Goal: Task Accomplishment & Management: Use online tool/utility

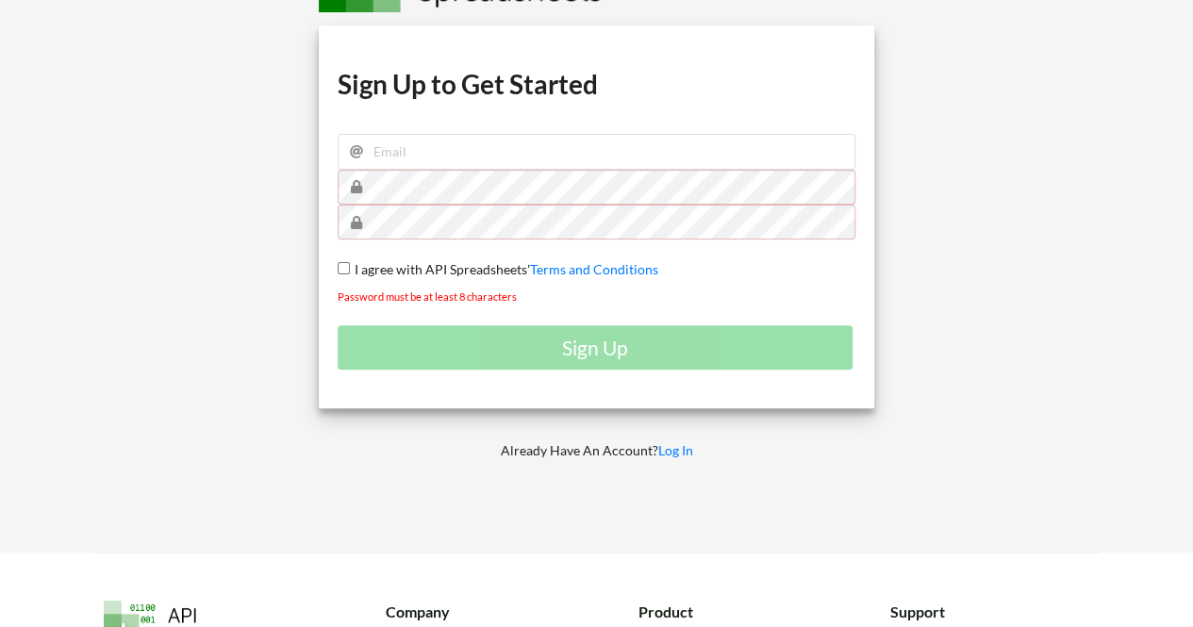
scroll to position [136, 0]
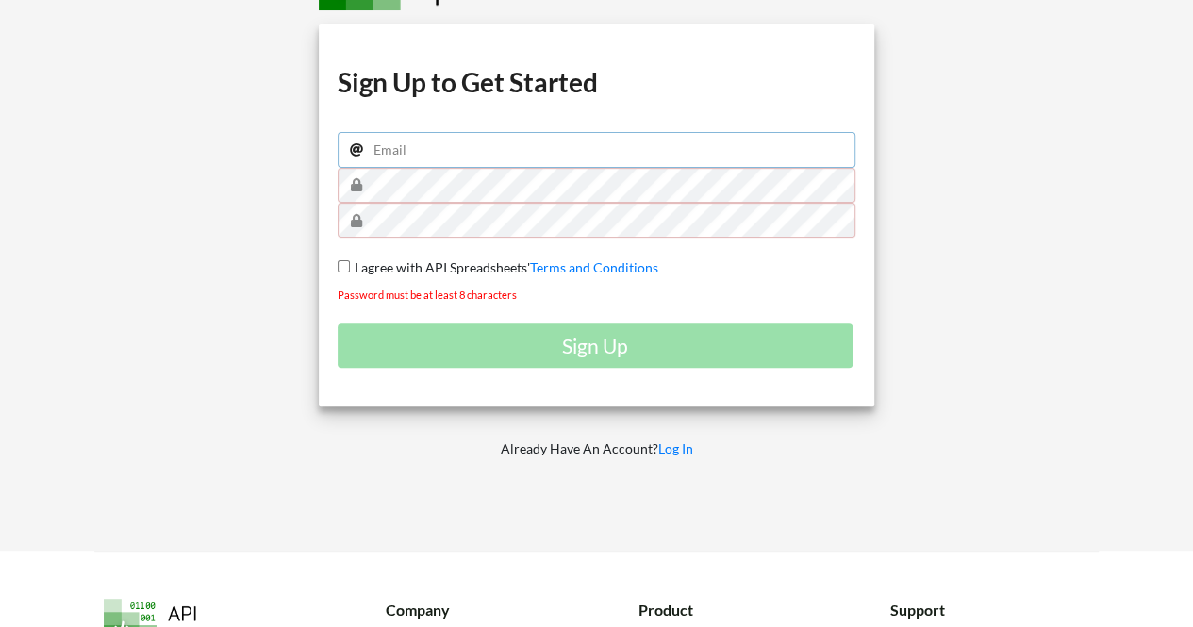
click at [399, 156] on input "email" at bounding box center [597, 150] width 519 height 36
type input "srivastavaritij52@gmail.com"
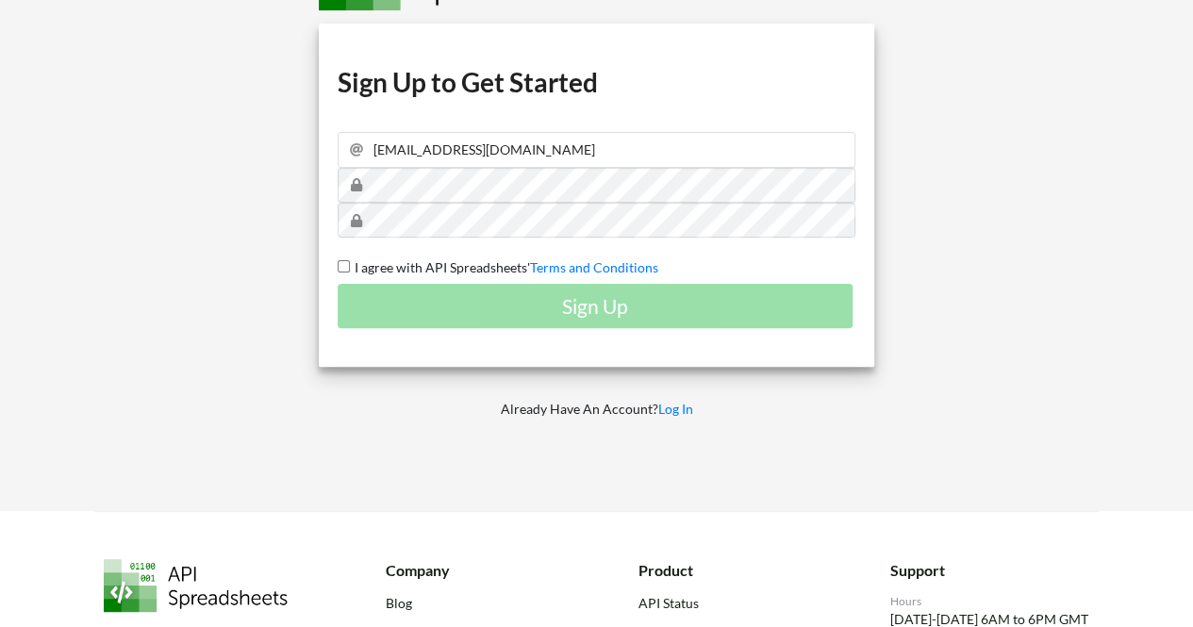
click at [339, 265] on input "I agree with API Spreadsheets' Terms and Conditions" at bounding box center [344, 266] width 12 height 12
checkbox input "true"
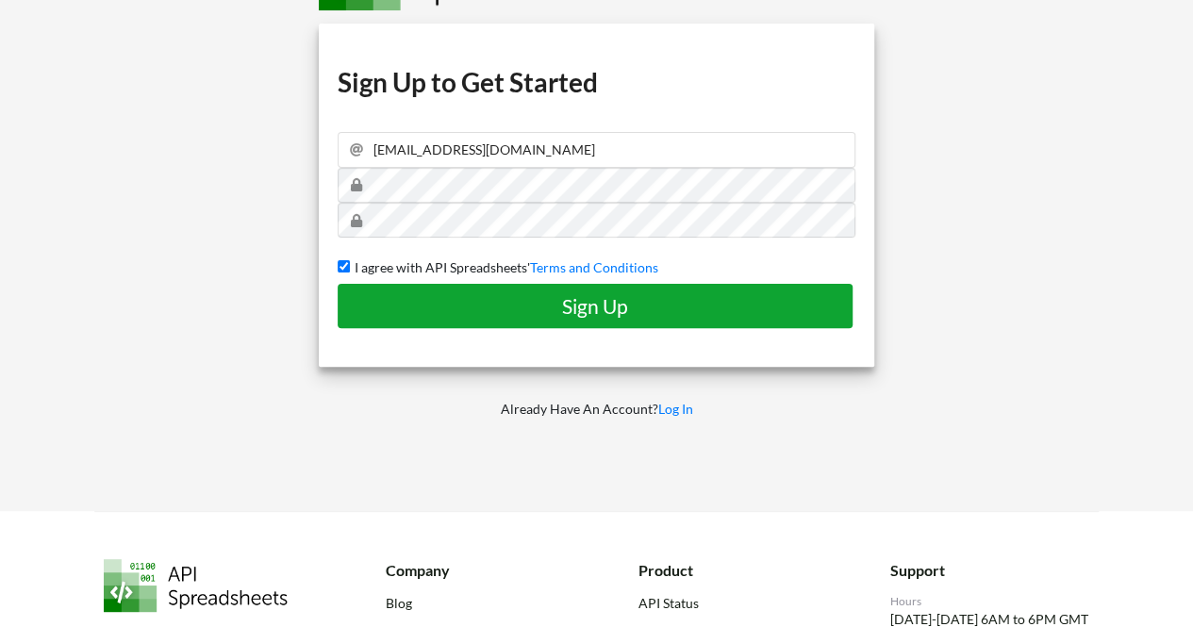
click at [462, 306] on h4 "Sign Up" at bounding box center [595, 306] width 475 height 24
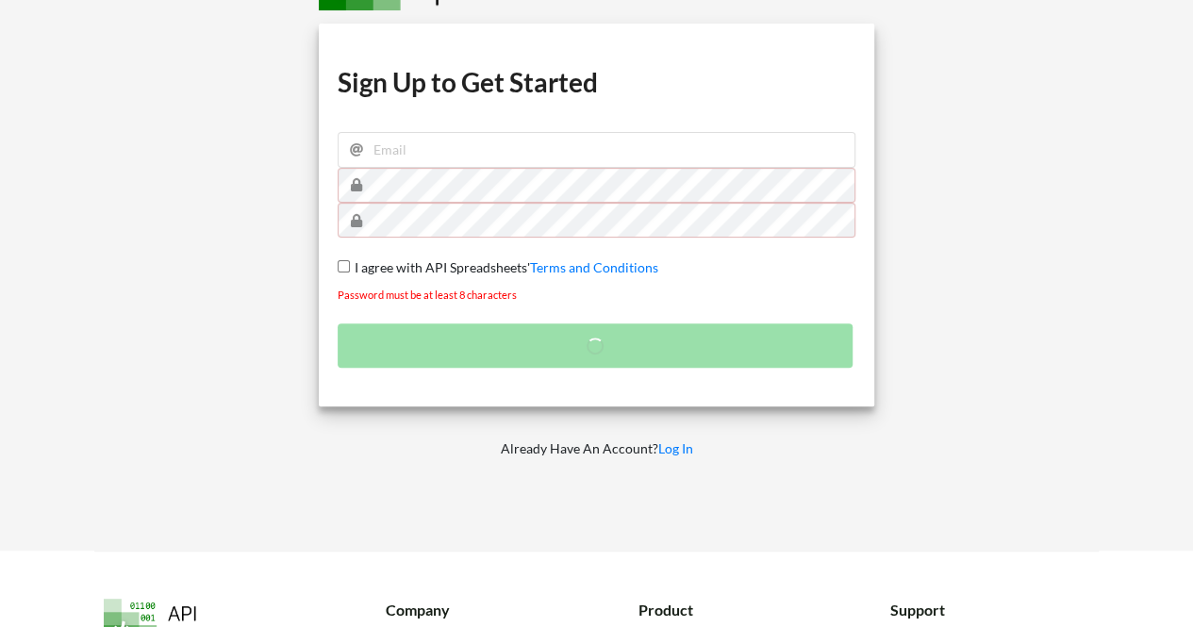
click at [342, 263] on input "I agree with API Spreadsheets' Terms and Conditions" at bounding box center [344, 266] width 12 height 12
checkbox input "true"
click at [437, 162] on input "email" at bounding box center [597, 150] width 519 height 36
type input "srivastavaritij52@gmail.com"
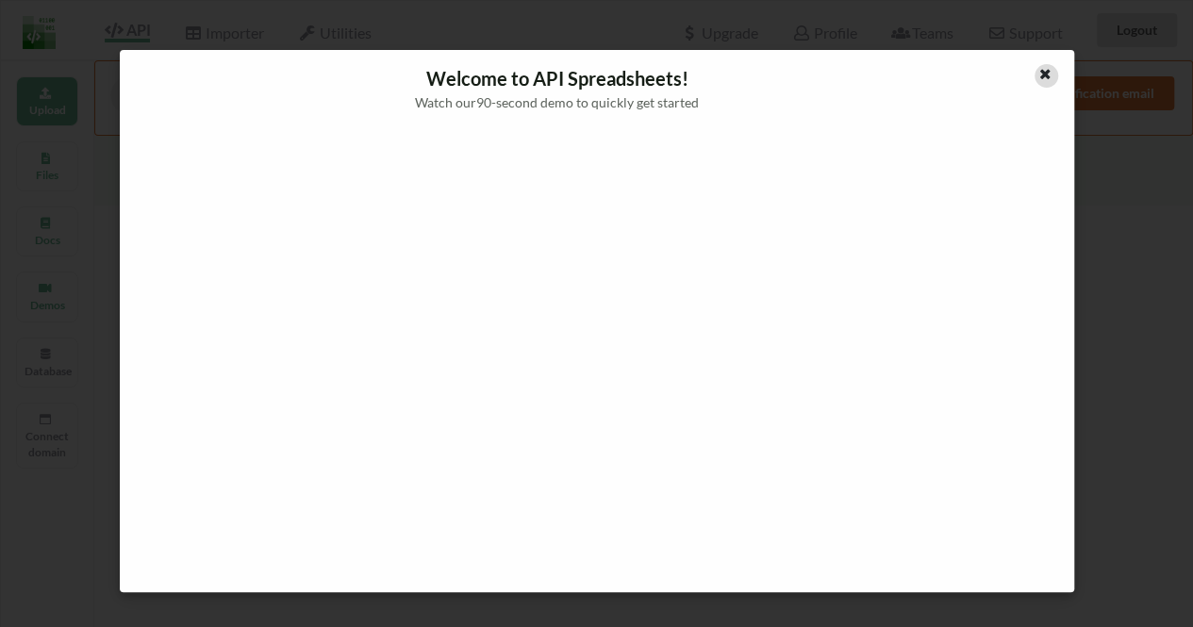
click at [1039, 74] on icon at bounding box center [1046, 71] width 16 height 13
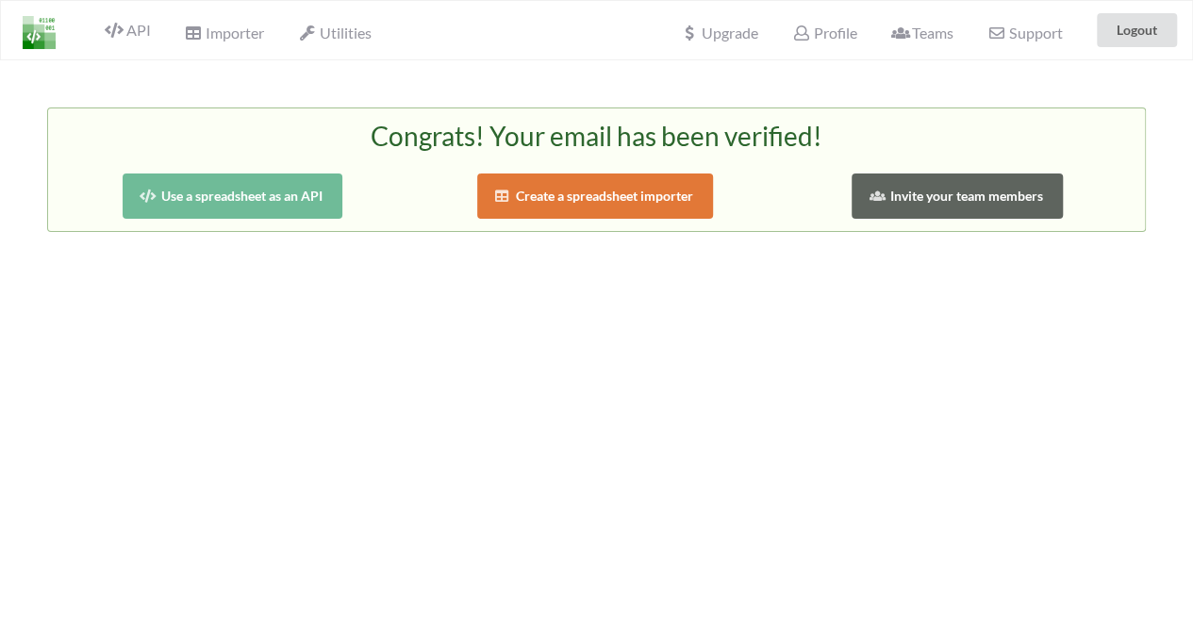
click at [259, 165] on h2 "Congrats! Your email has been verified!" at bounding box center [596, 144] width 1059 height 46
click at [236, 208] on button "Use a spreadsheet as an API" at bounding box center [233, 196] width 220 height 45
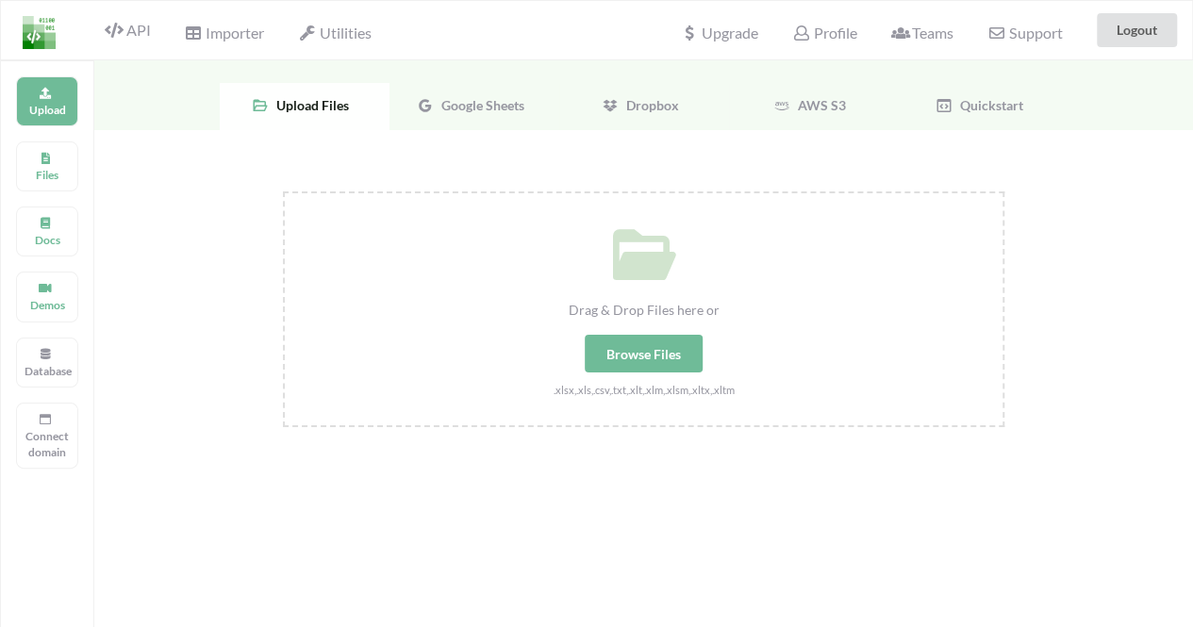
click at [445, 112] on div "Google Sheets" at bounding box center [475, 106] width 170 height 47
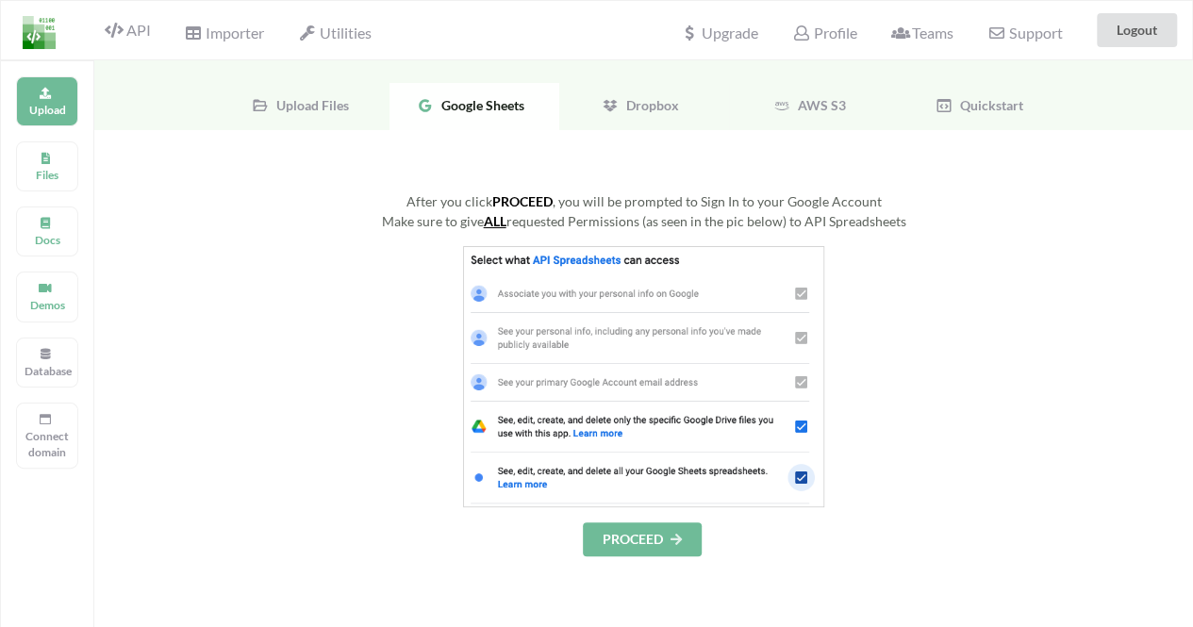
click at [592, 259] on img at bounding box center [643, 376] width 361 height 261
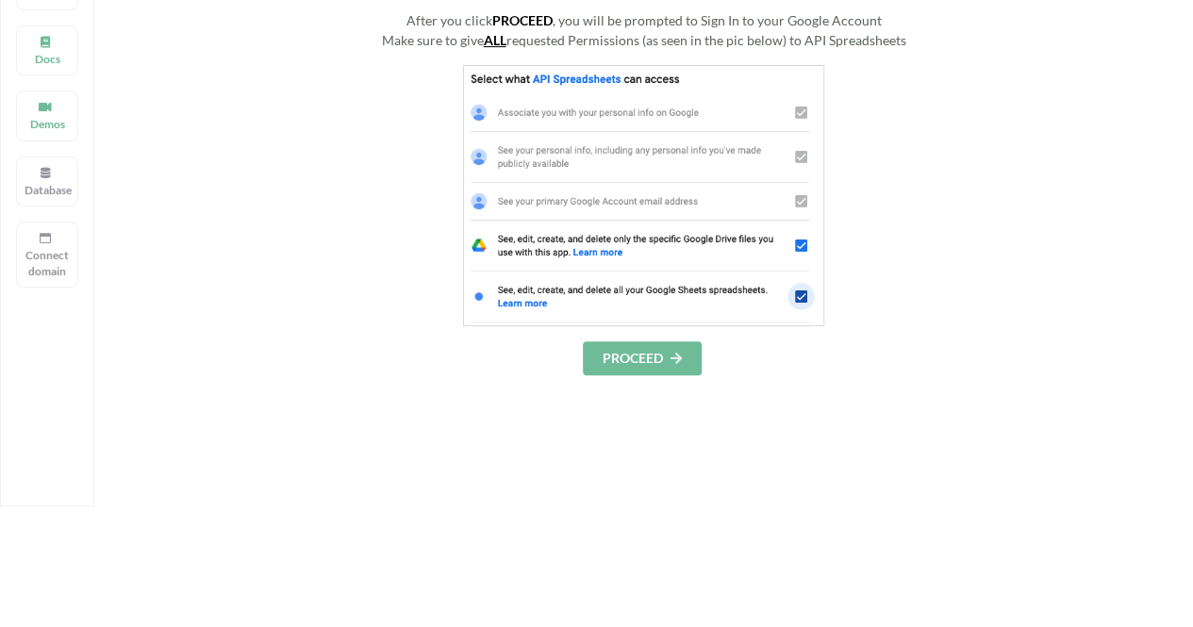
scroll to position [183, 0]
click at [606, 340] on button "PROCEED" at bounding box center [642, 357] width 119 height 34
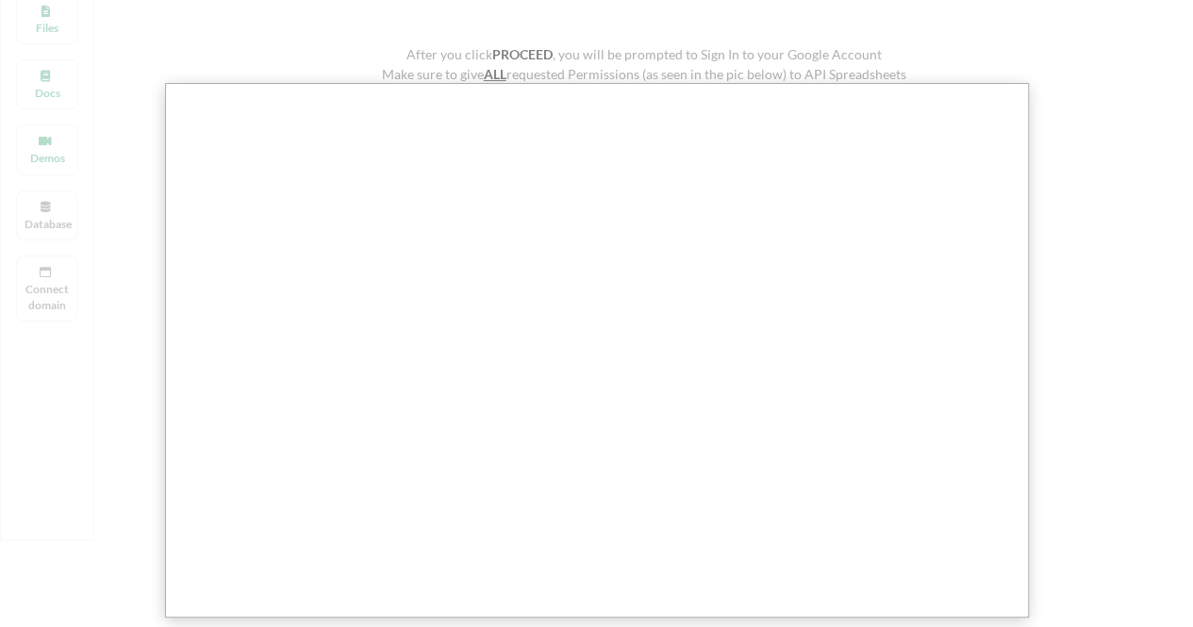
scroll to position [147, 0]
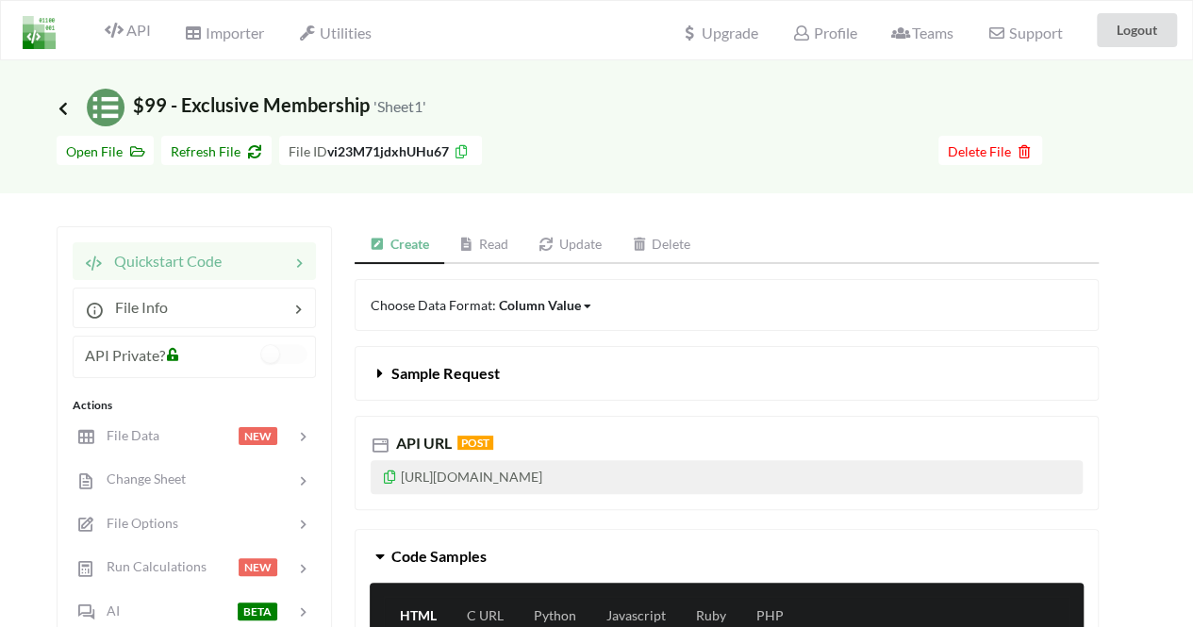
click at [68, 107] on icon at bounding box center [63, 107] width 17 height 15
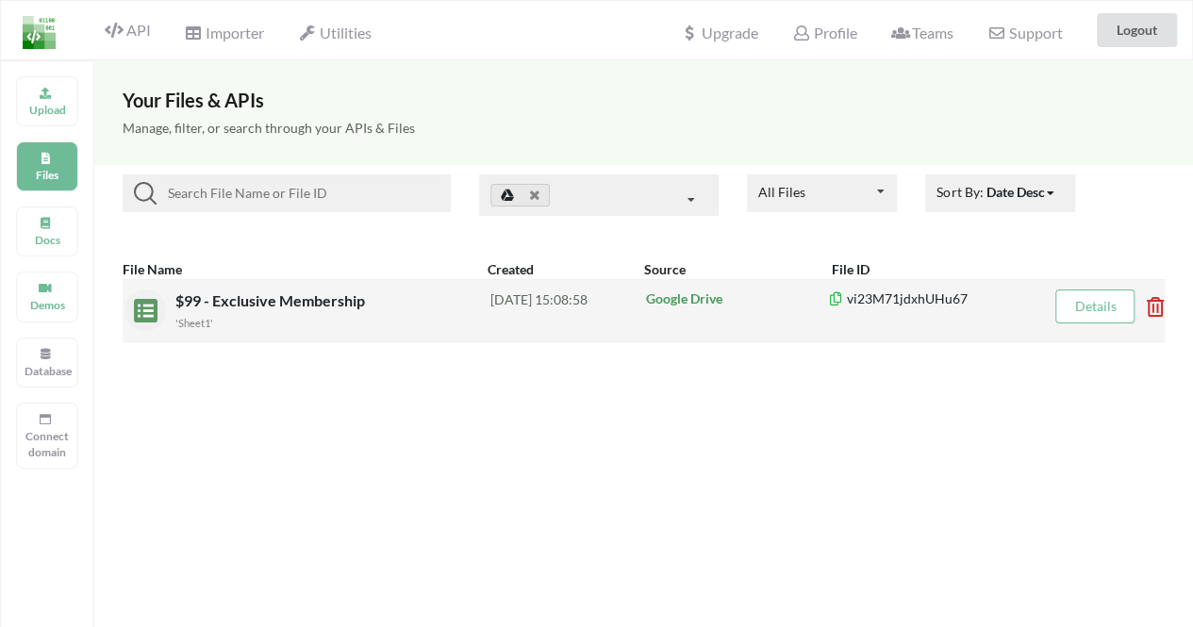
click at [1152, 302] on icon at bounding box center [1149, 301] width 6 height 8
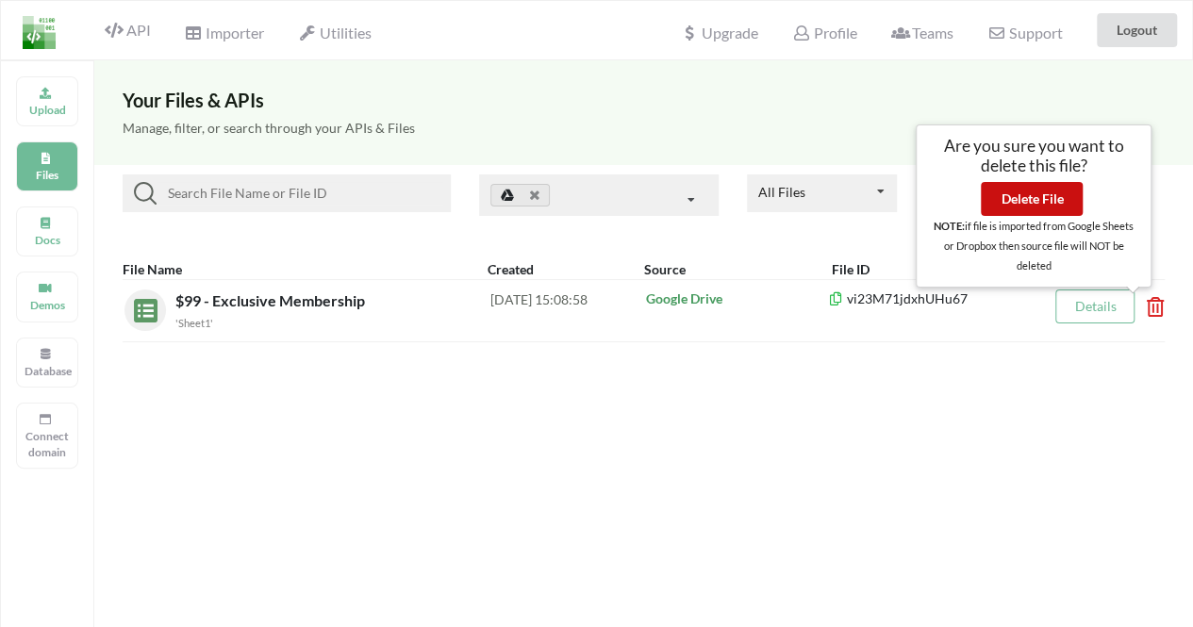
click at [1038, 192] on button "Delete File" at bounding box center [1032, 199] width 102 height 34
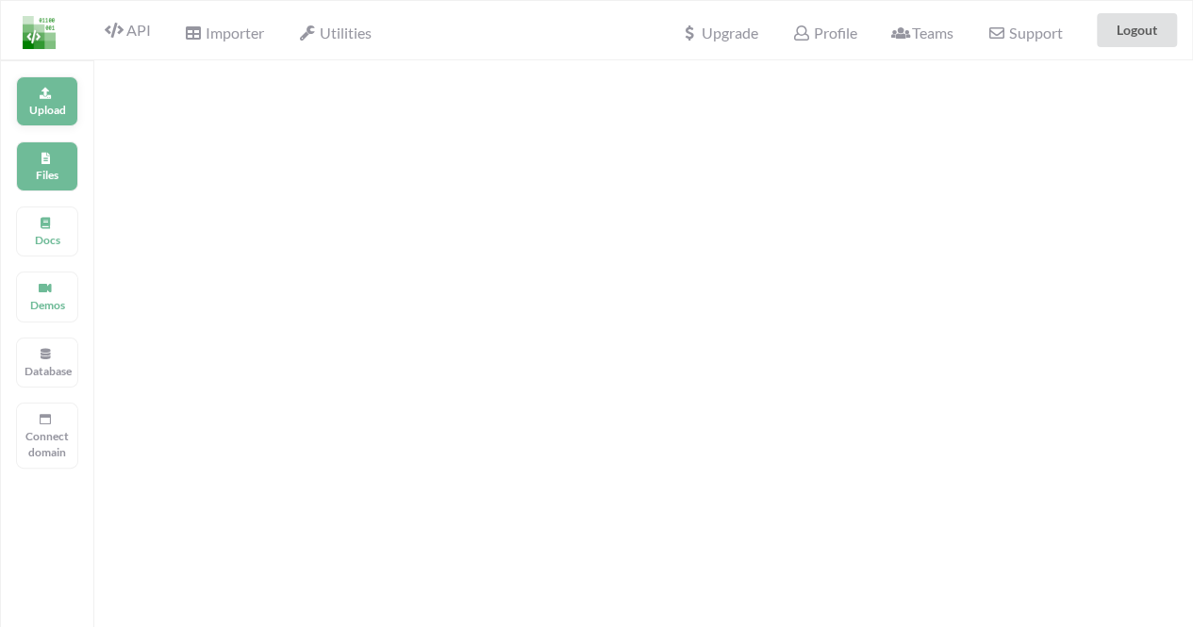
click at [18, 102] on div "Upload" at bounding box center [47, 101] width 62 height 50
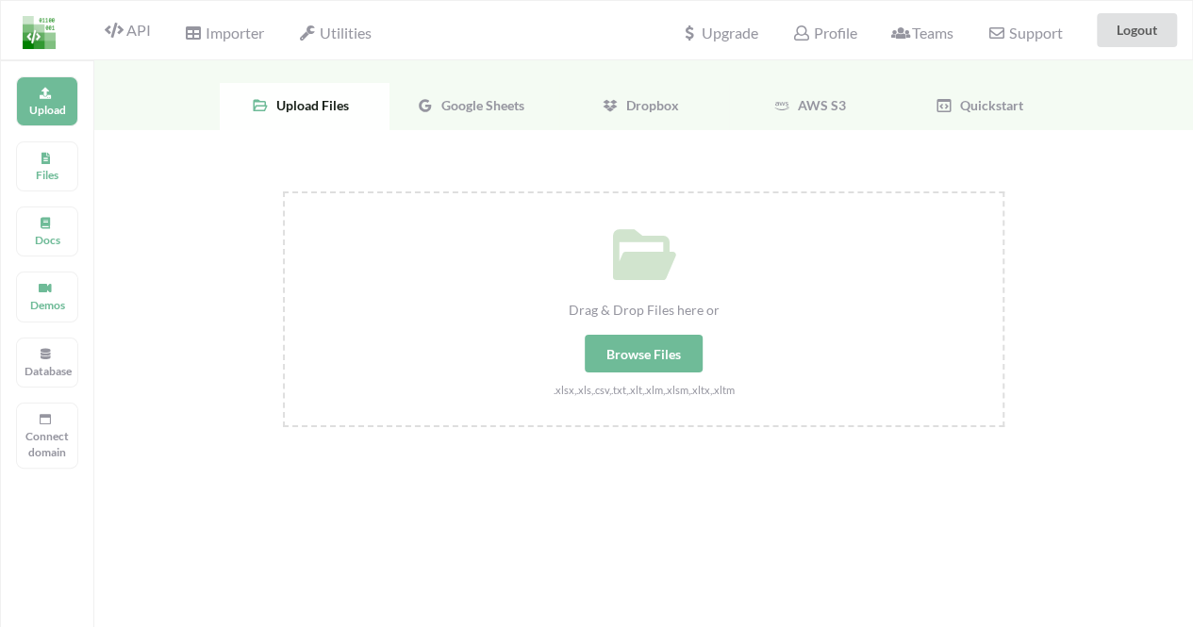
click at [494, 108] on span "Google Sheets" at bounding box center [479, 105] width 91 height 16
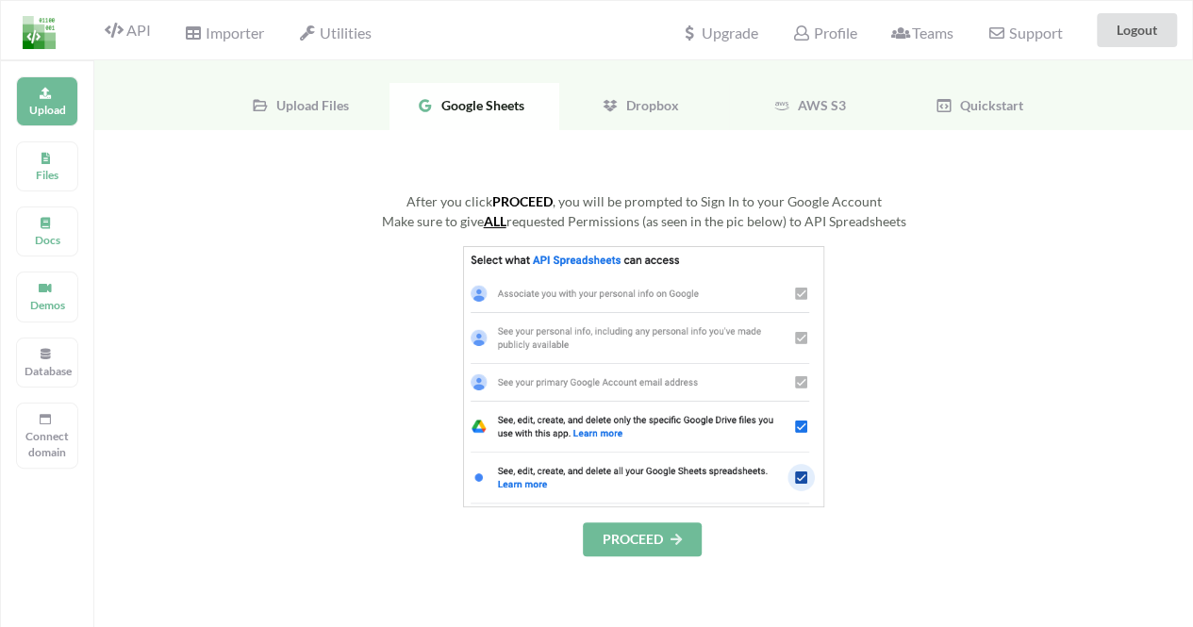
click at [659, 537] on button "PROCEED" at bounding box center [642, 540] width 119 height 34
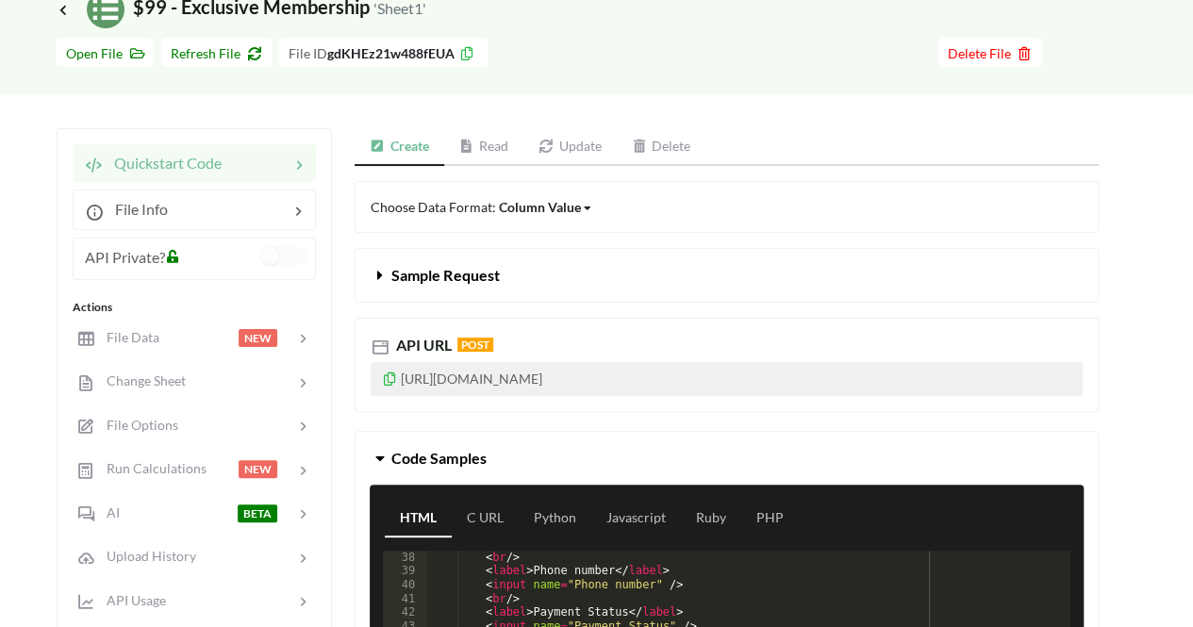
scroll to position [512, 0]
click at [475, 151] on icon at bounding box center [467, 146] width 16 height 13
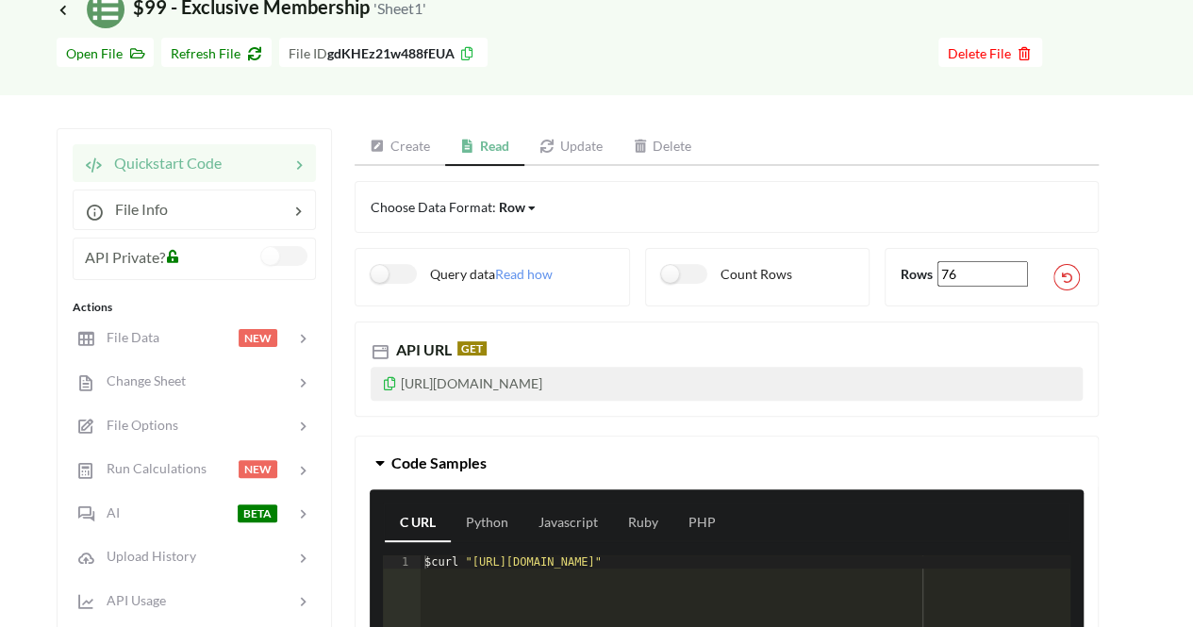
click at [279, 258] on label at bounding box center [284, 256] width 46 height 20
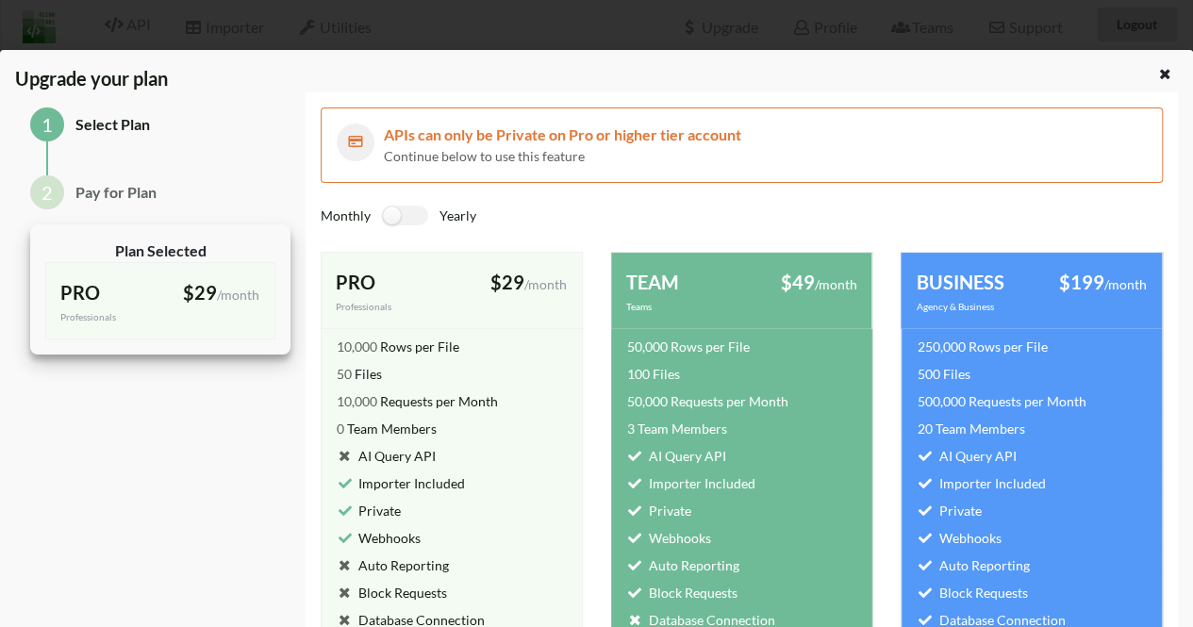
scroll to position [0, 0]
click at [1162, 78] on div at bounding box center [1167, 76] width 24 height 24
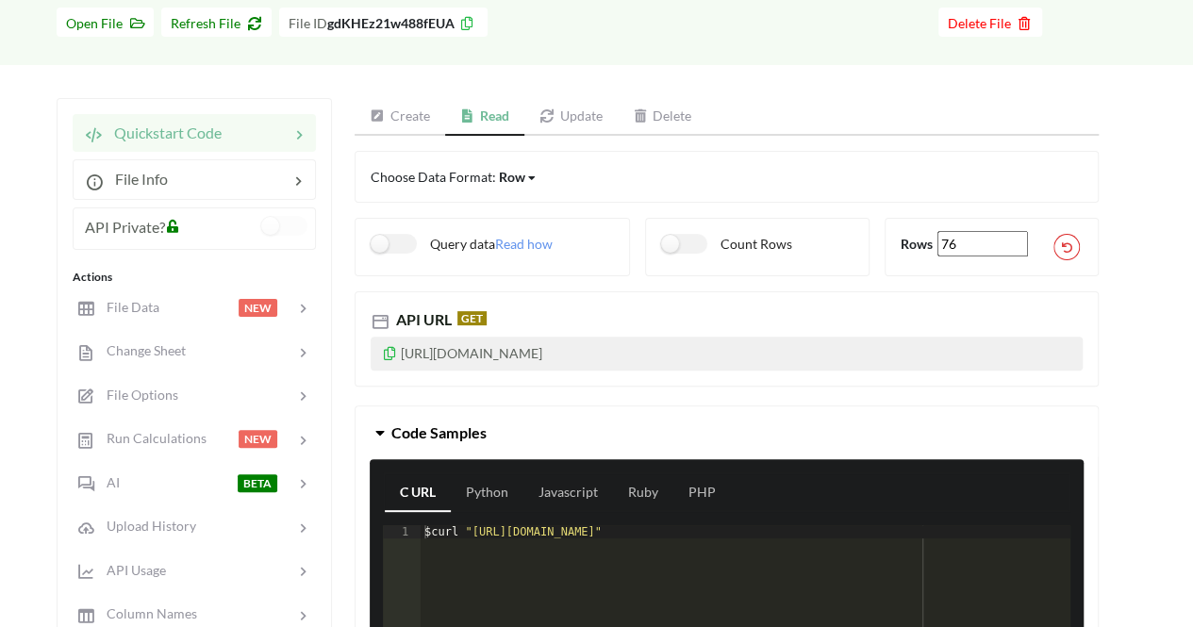
scroll to position [130, 0]
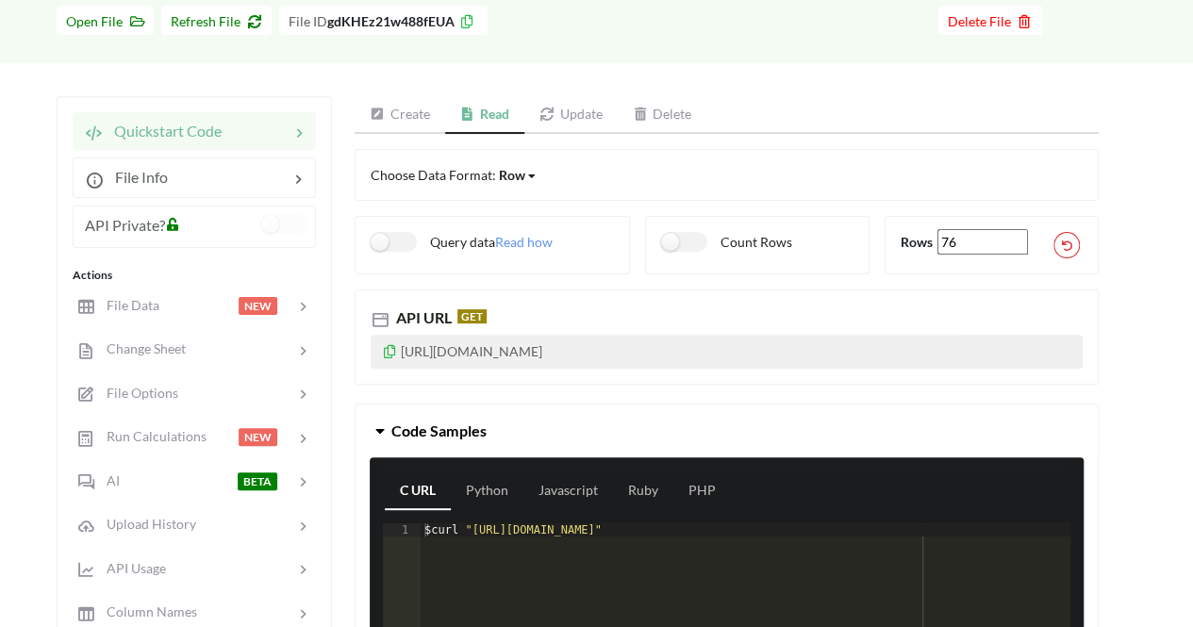
click at [527, 180] on div "Row Row Column Matrix" at bounding box center [518, 175] width 39 height 20
click at [679, 170] on div "Choose Data Format: Row Row Column Matrix" at bounding box center [727, 175] width 712 height 20
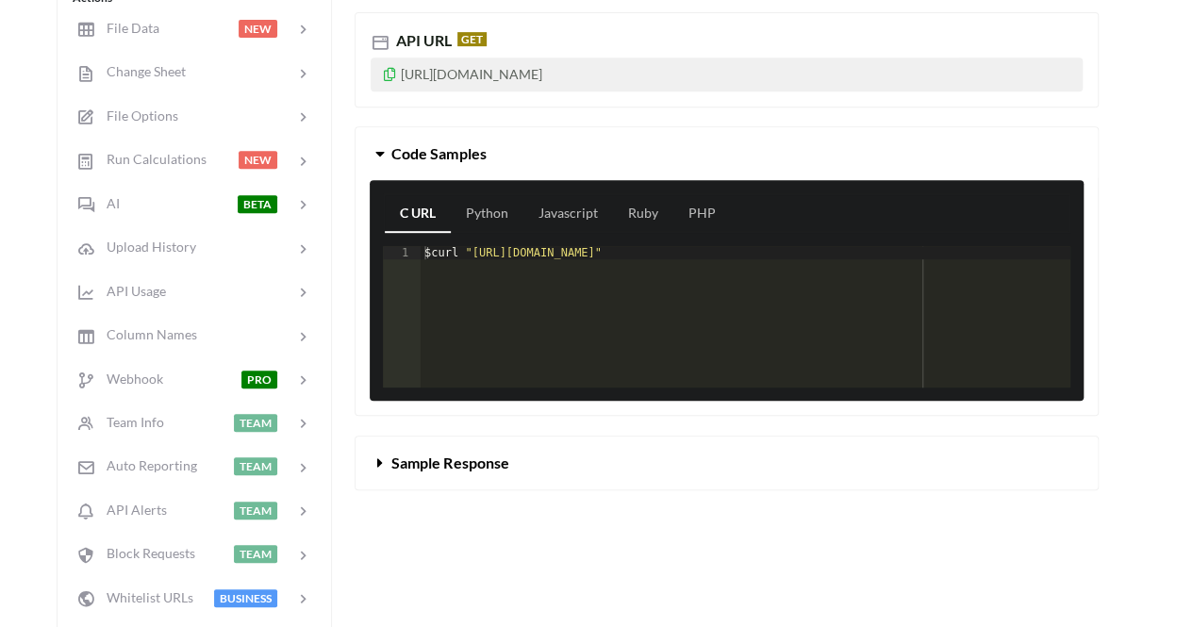
scroll to position [409, 0]
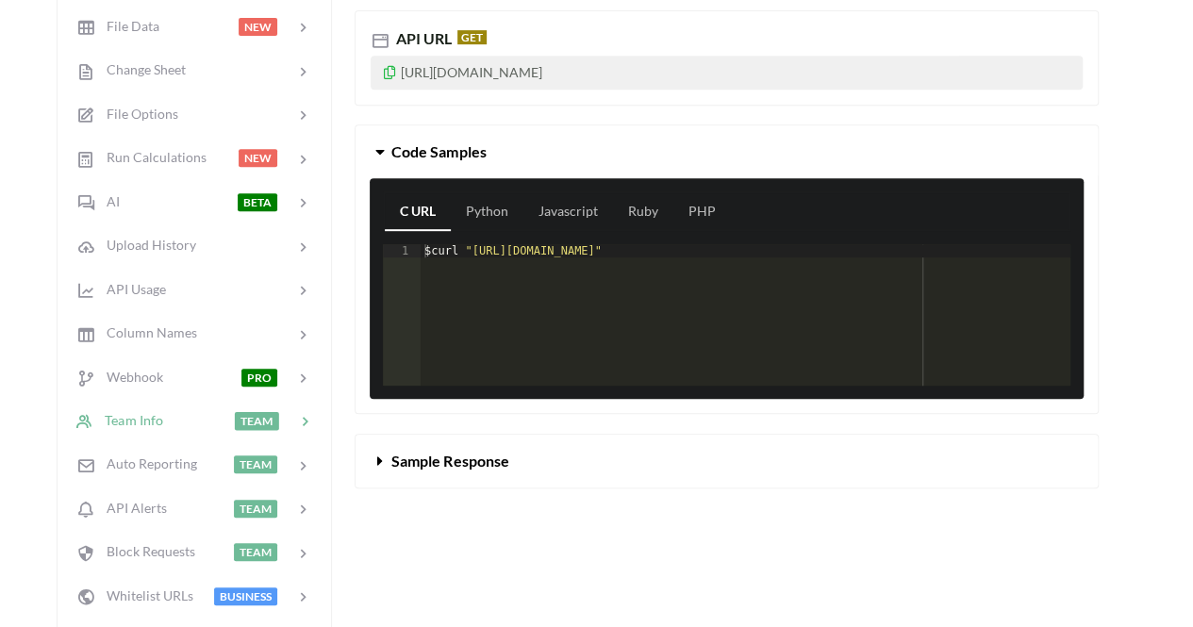
click at [167, 430] on div "Team Info TEAM" at bounding box center [194, 421] width 248 height 44
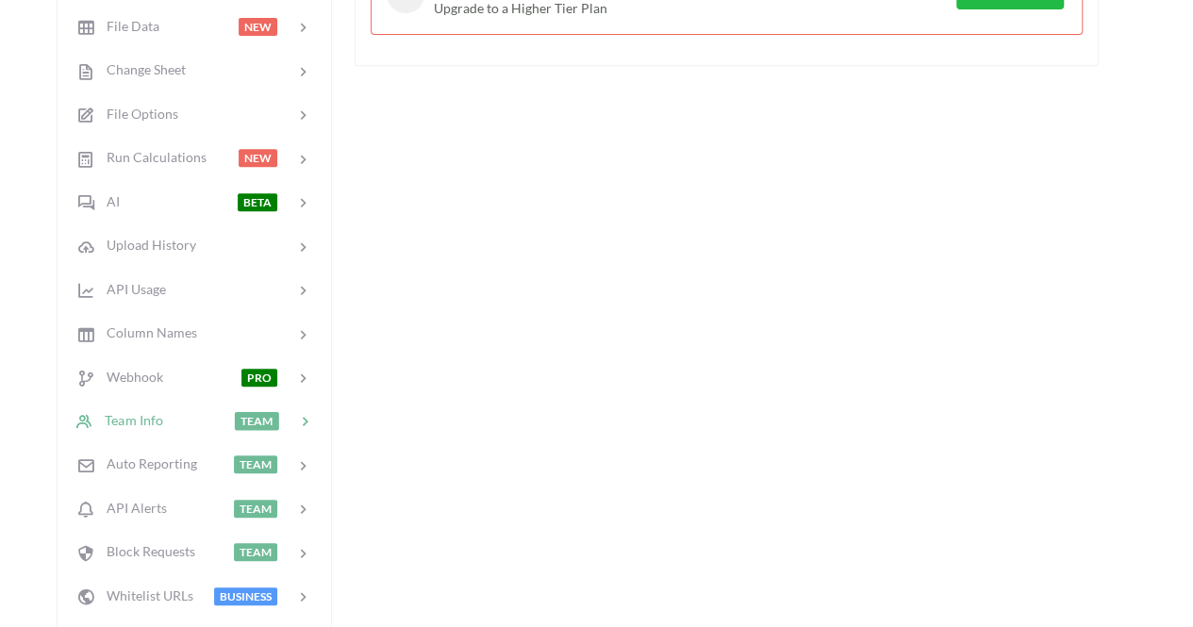
scroll to position [268, 0]
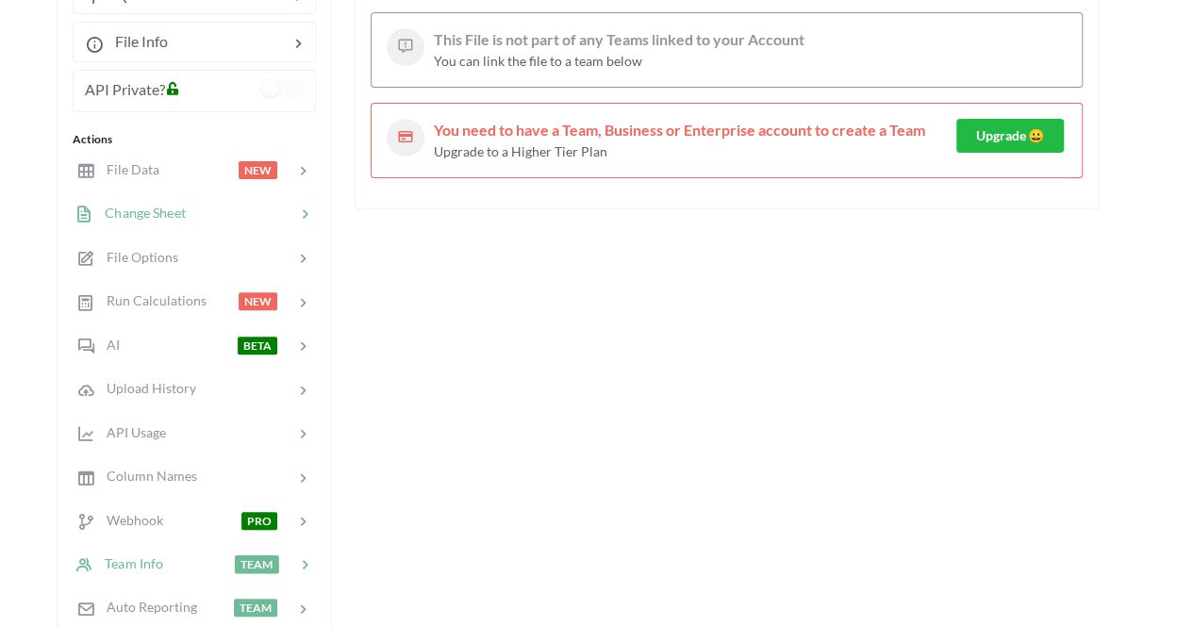
click at [187, 210] on div at bounding box center [240, 214] width 109 height 22
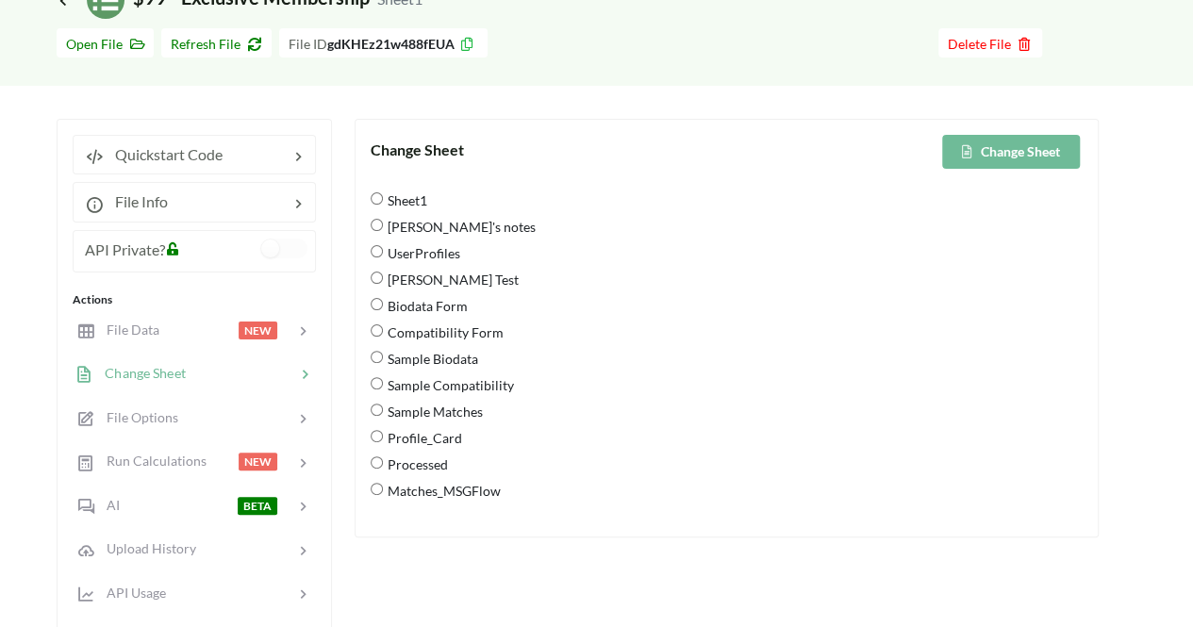
scroll to position [106, 0]
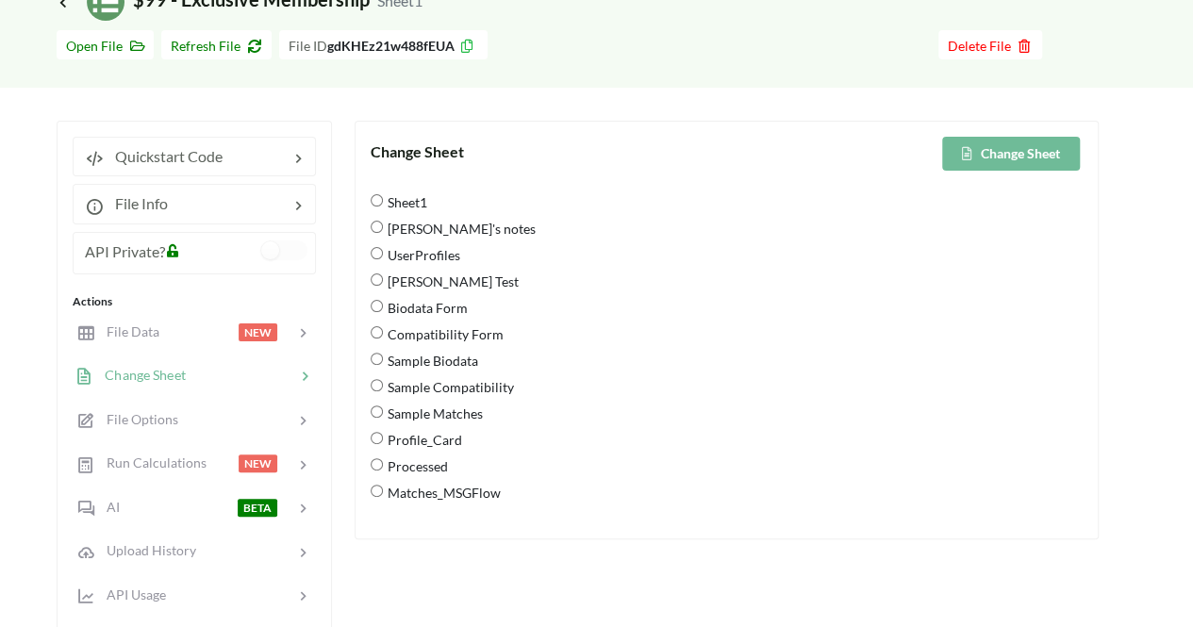
click at [381, 307] on Form "Biodata Form" at bounding box center [377, 306] width 12 height 12
radio Form "true"
click at [374, 324] on div "Compatibility Form" at bounding box center [727, 337] width 712 height 26
click at [375, 334] on Form "Compatibility Form" at bounding box center [377, 332] width 12 height 12
radio Form "true"
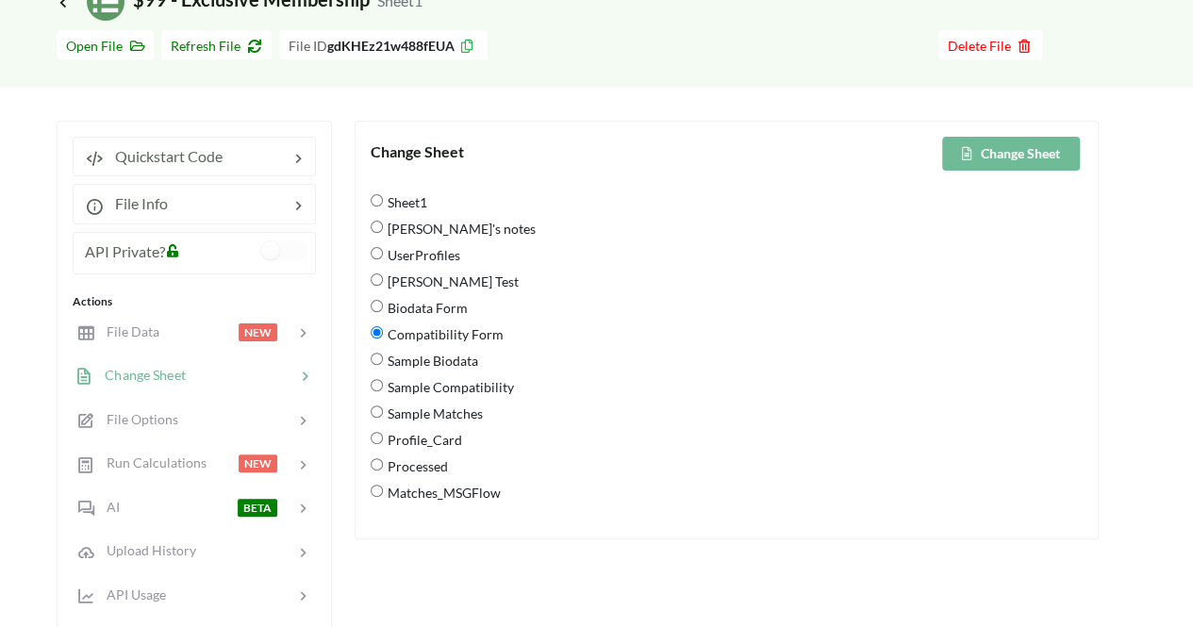
click at [377, 358] on Biodata "Sample Biodata" at bounding box center [377, 359] width 12 height 12
radio Biodata "true"
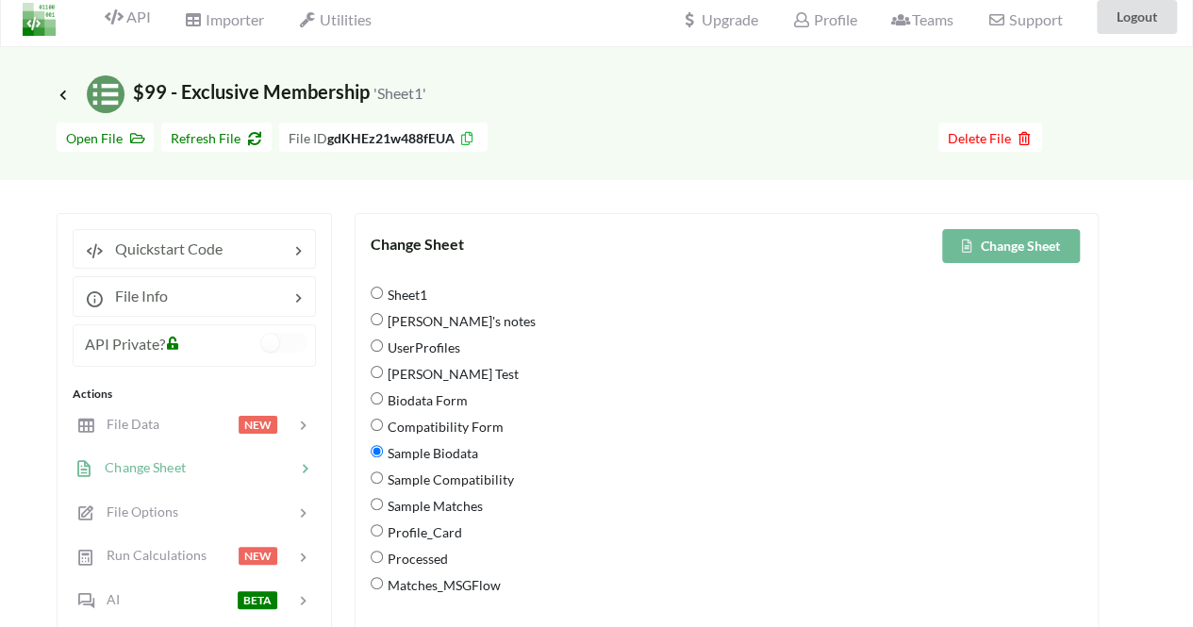
click at [994, 246] on button "Change Sheet" at bounding box center [1012, 246] width 138 height 34
click at [375, 484] on div "Sample Compatibility" at bounding box center [727, 482] width 712 height 26
click at [375, 478] on Compatibility "Sample Compatibility" at bounding box center [377, 478] width 12 height 12
radio Compatibility "true"
click at [372, 453] on Biodata "Sample Biodata" at bounding box center [377, 451] width 12 height 12
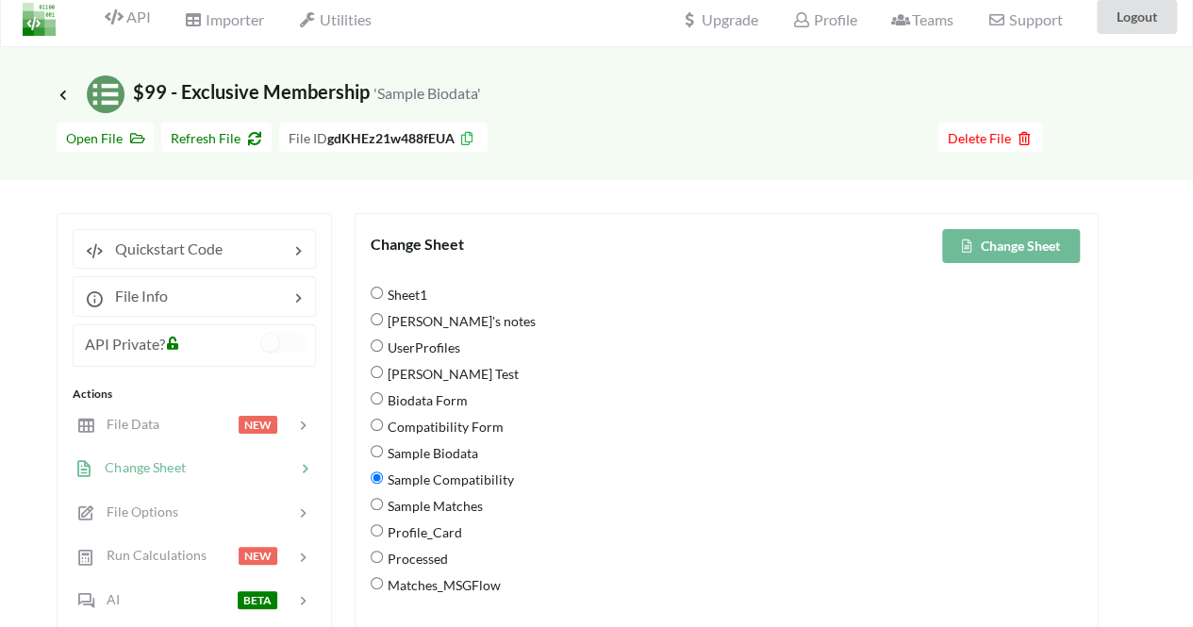
radio Biodata "true"
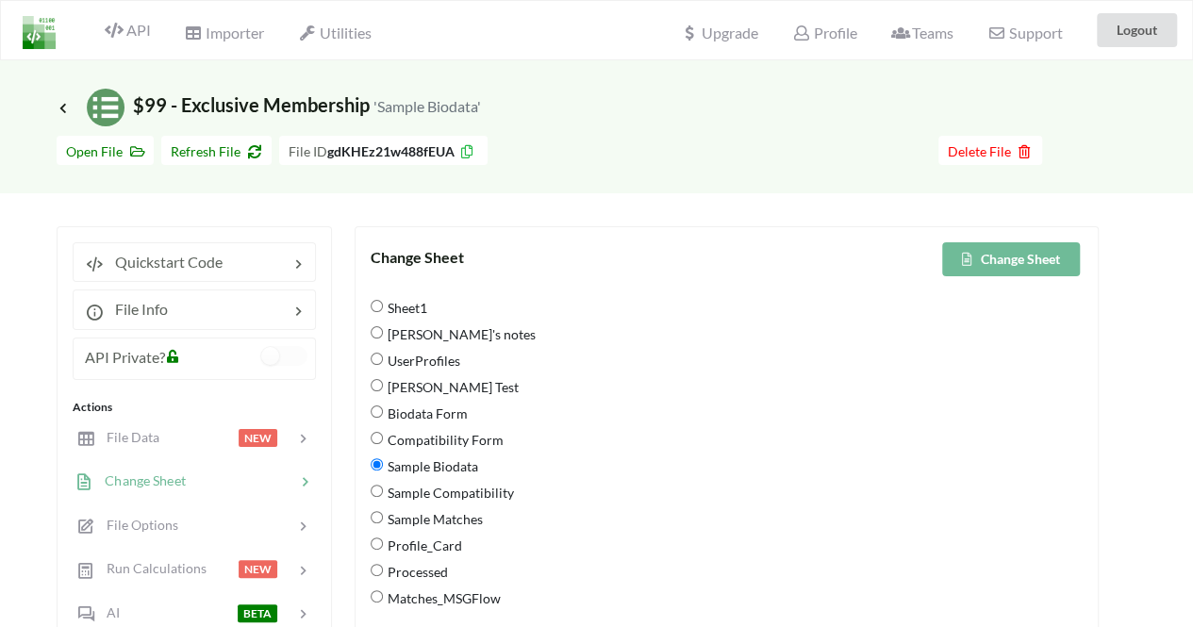
click at [67, 115] on span "Icon Link $99 - Exclusive Membership 'Sample Biodata'" at bounding box center [269, 104] width 425 height 23
click at [62, 105] on icon at bounding box center [63, 107] width 17 height 15
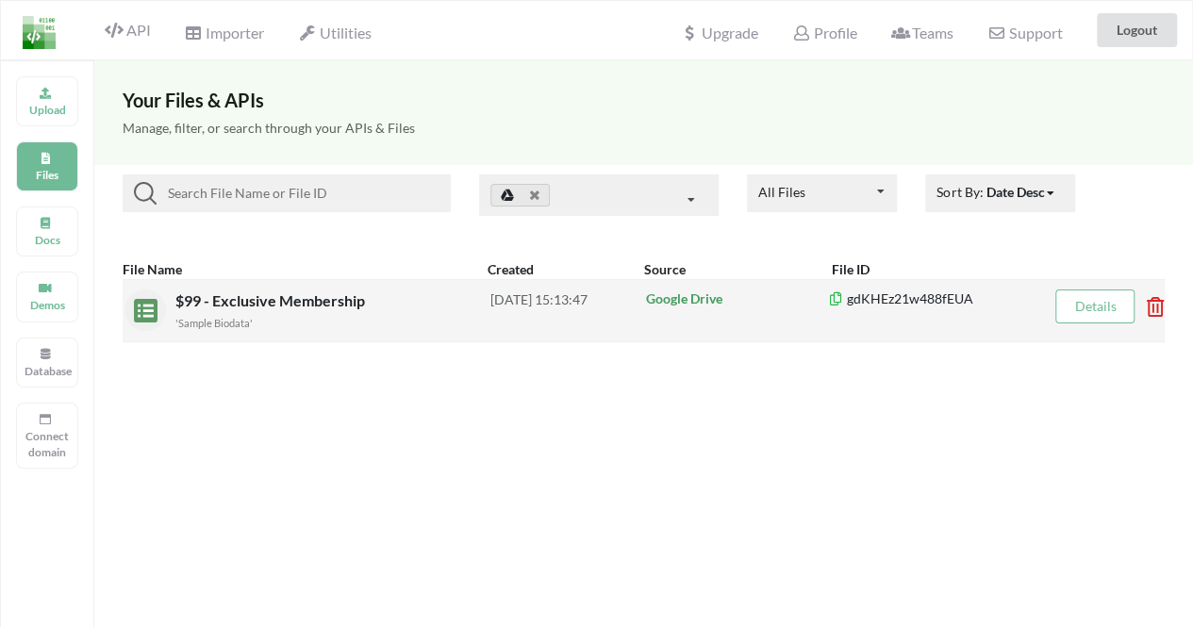
click at [242, 317] on small "'Sample Biodata'" at bounding box center [213, 323] width 77 height 12
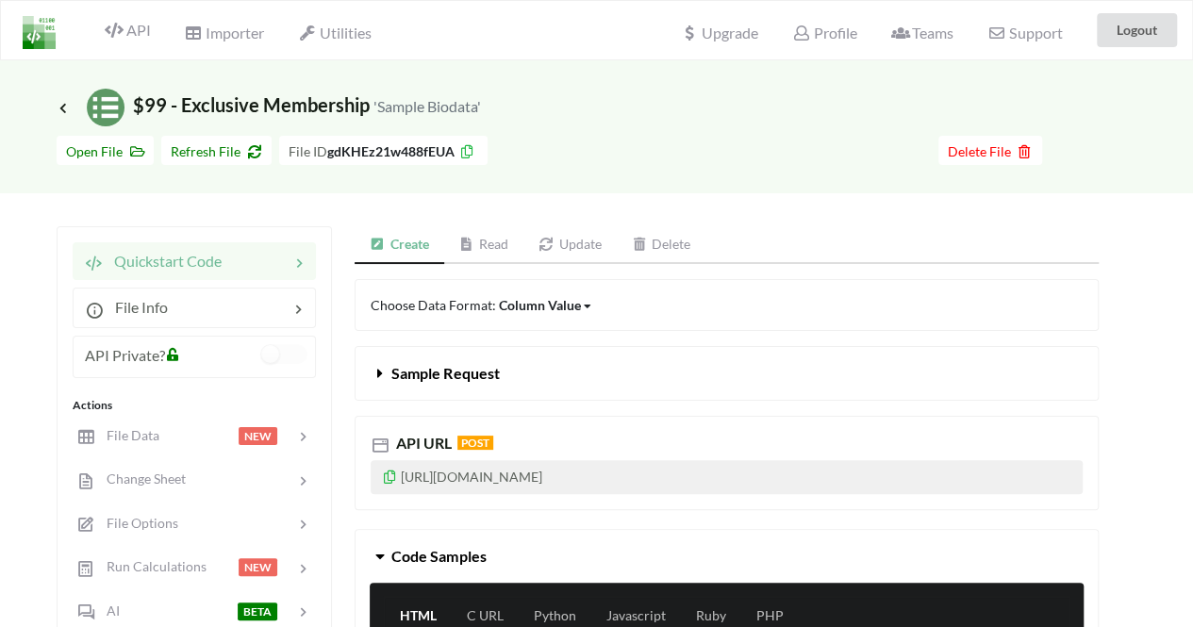
click at [476, 252] on link "Read" at bounding box center [484, 245] width 80 height 38
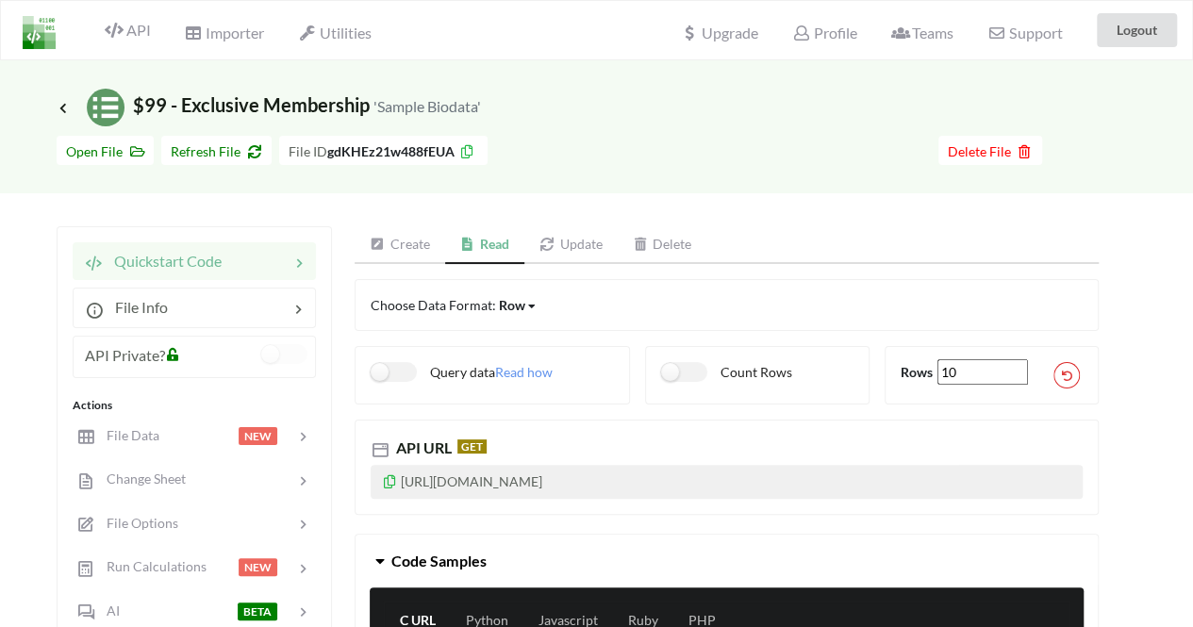
click at [392, 476] on icon at bounding box center [390, 479] width 16 height 13
click at [1068, 158] on div at bounding box center [1090, 150] width 94 height 29
click at [68, 107] on icon at bounding box center [63, 107] width 17 height 15
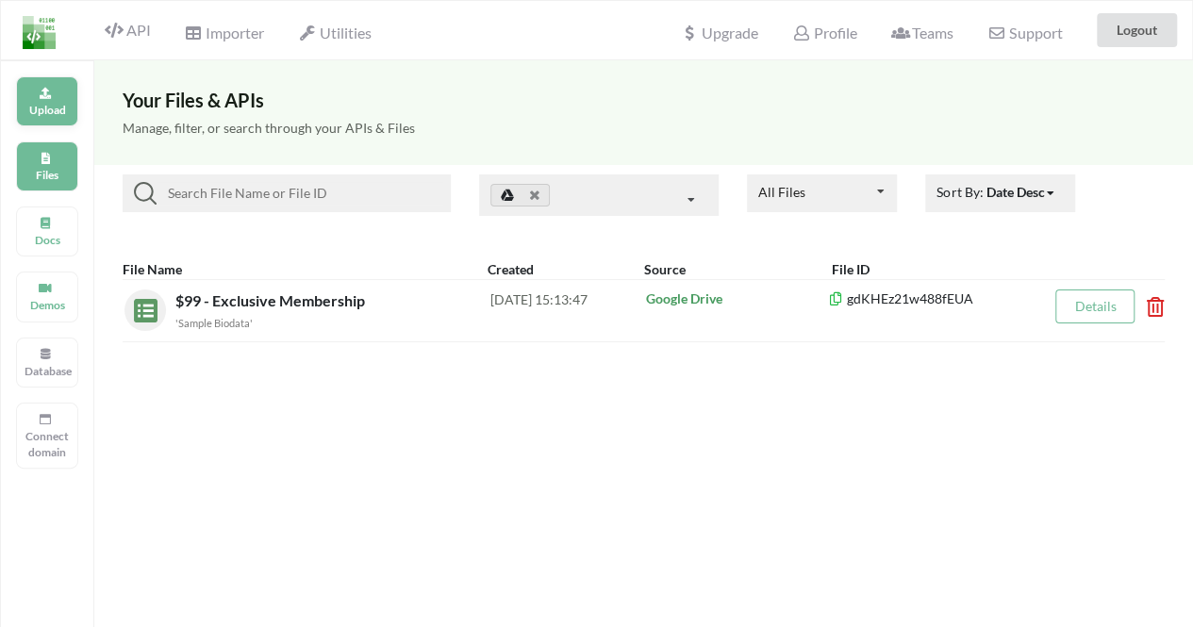
click at [38, 122] on div "Upload" at bounding box center [47, 101] width 62 height 50
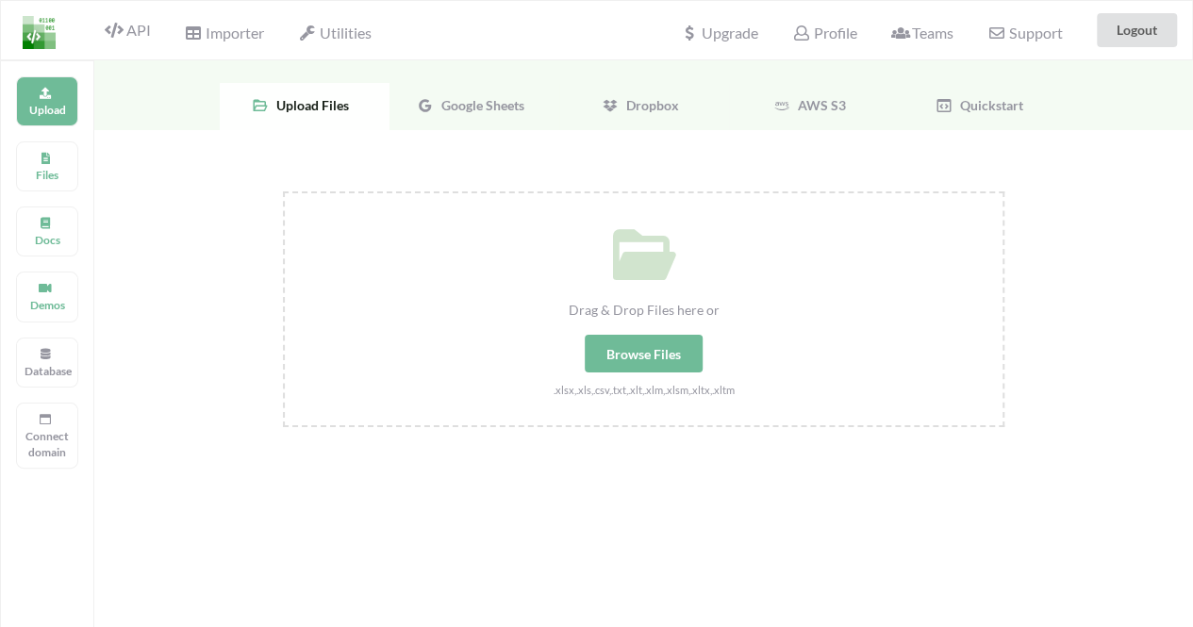
click at [456, 88] on div "Google Sheets" at bounding box center [475, 106] width 170 height 47
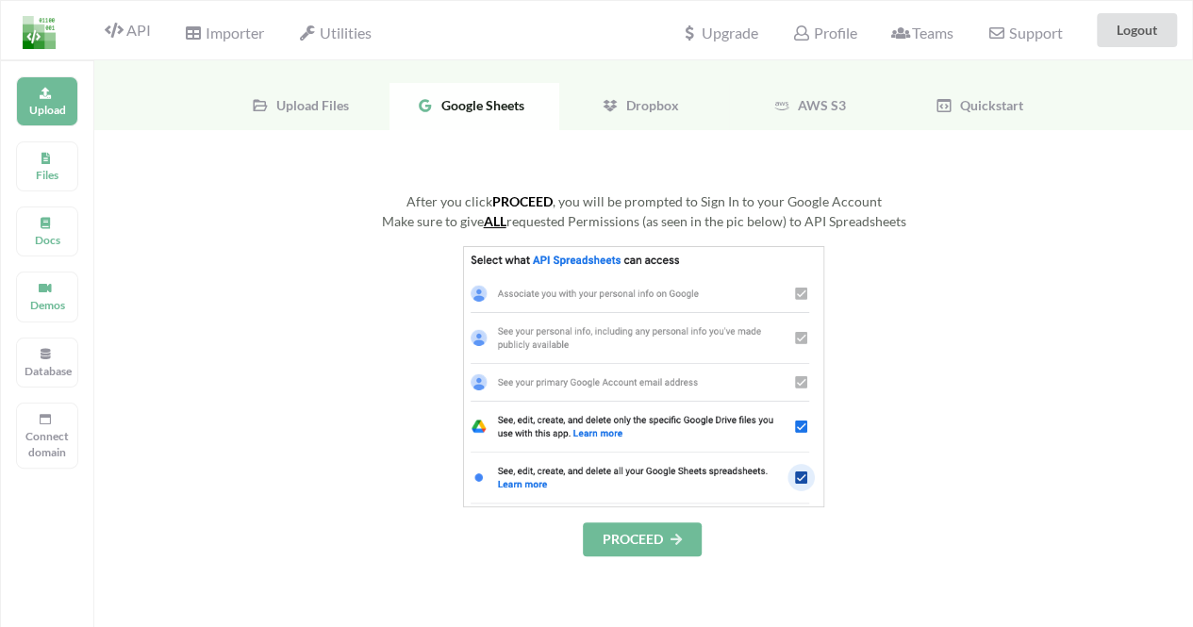
click at [659, 525] on button "PROCEED" at bounding box center [642, 540] width 119 height 34
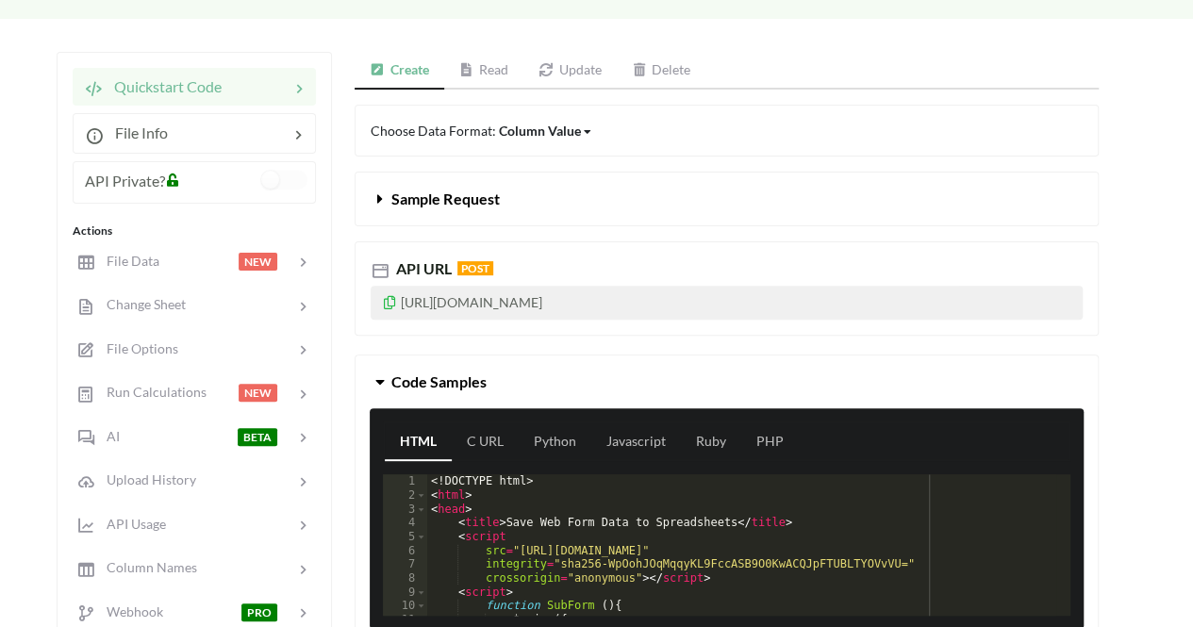
scroll to position [178, 0]
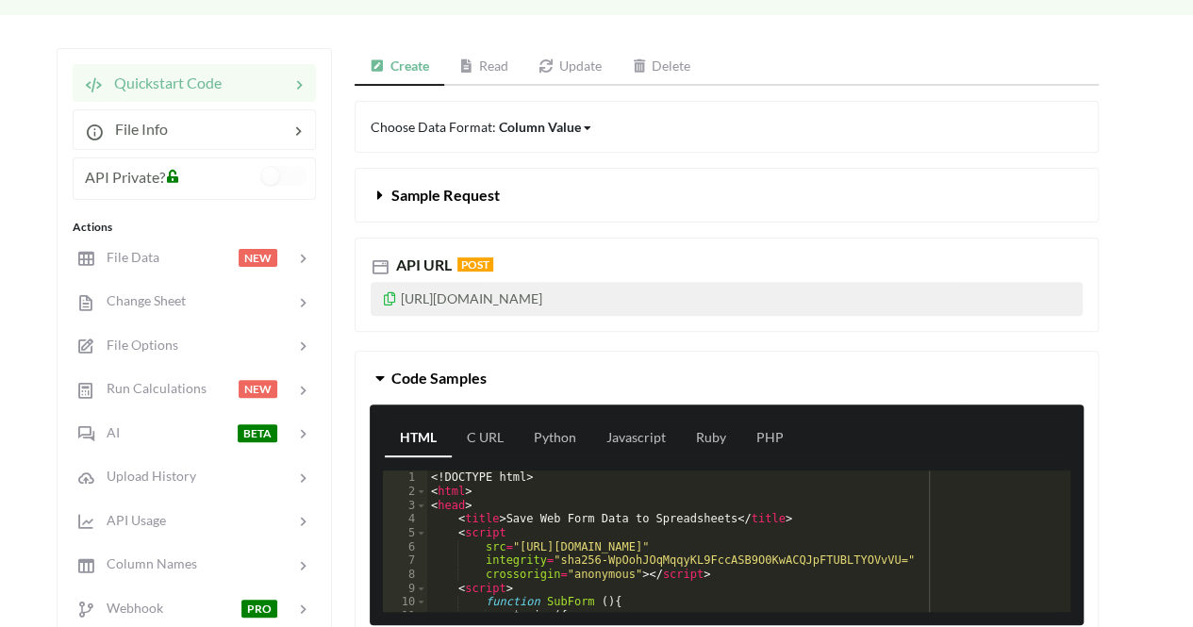
click at [372, 193] on icon at bounding box center [380, 191] width 18 height 15
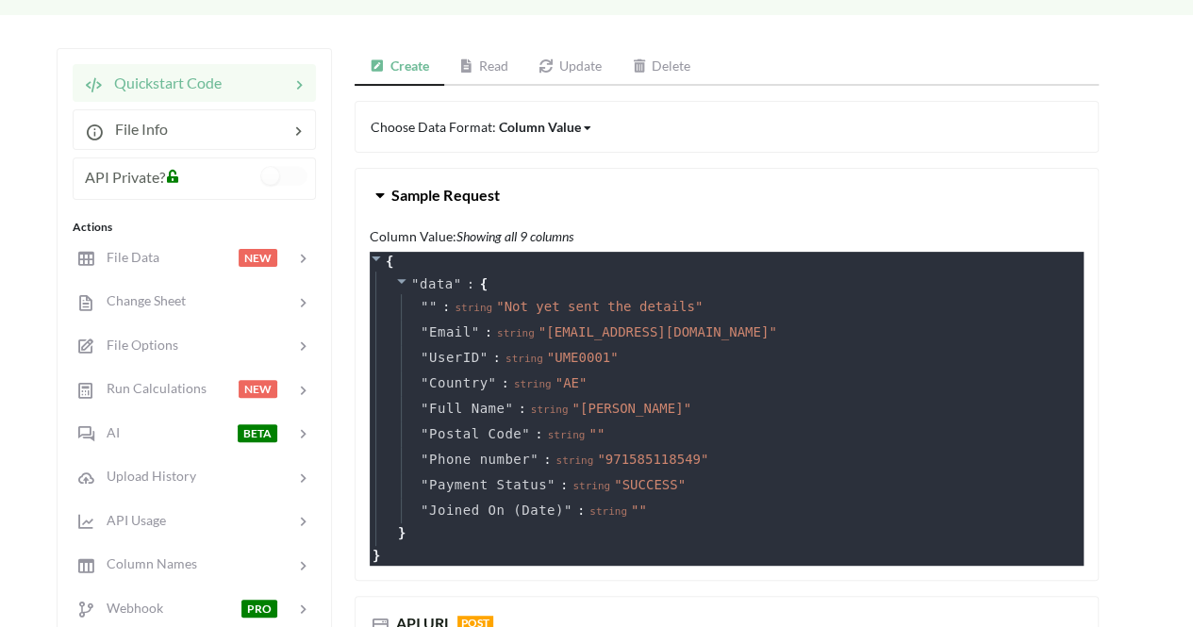
click at [375, 191] on icon at bounding box center [380, 191] width 18 height 15
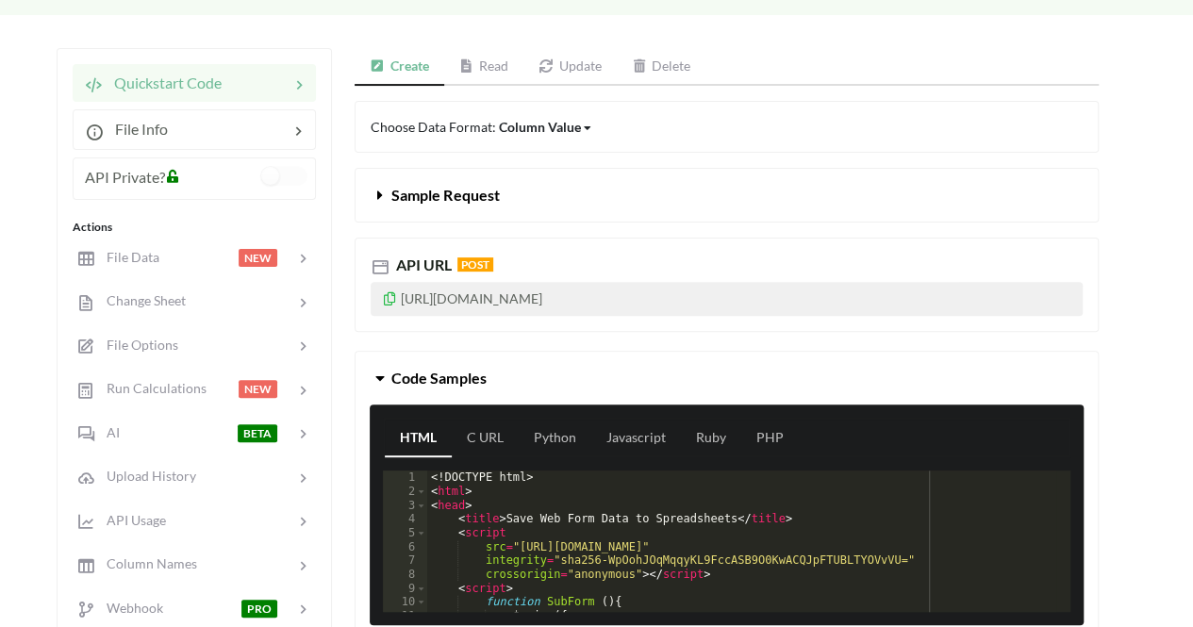
click at [375, 191] on icon at bounding box center [380, 191] width 18 height 15
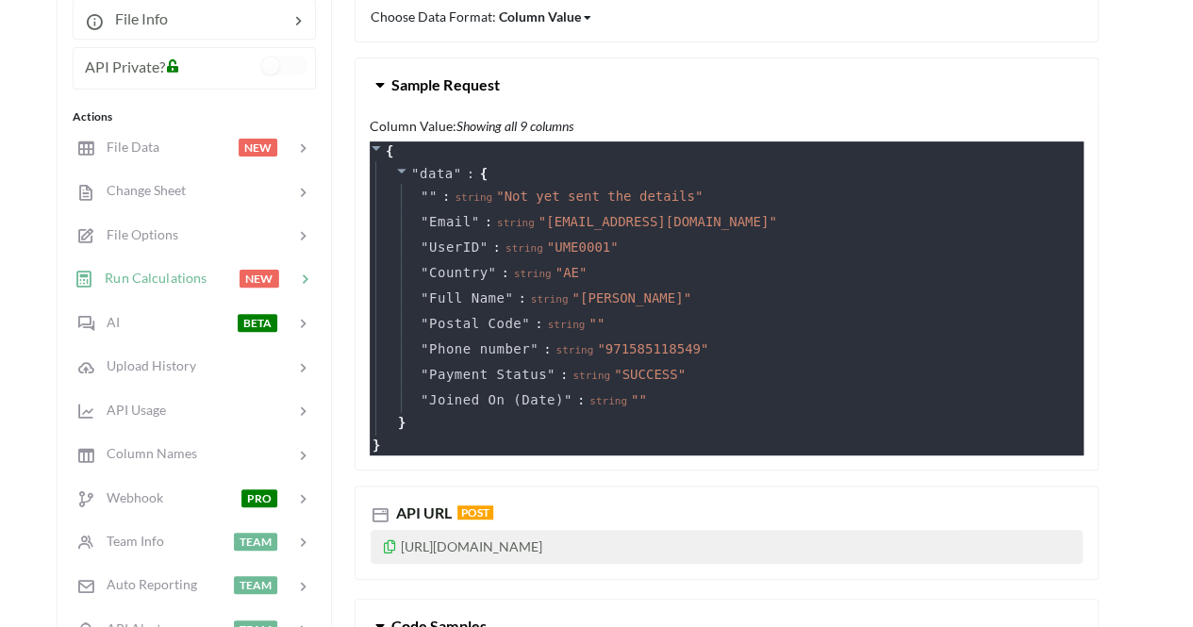
scroll to position [292, 0]
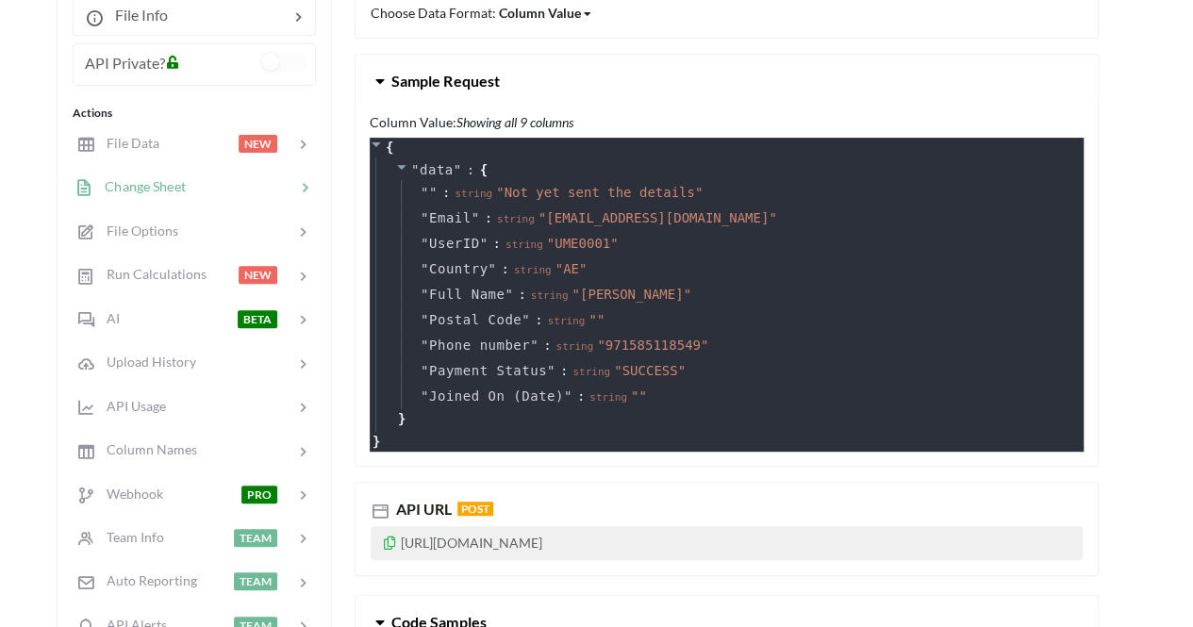
click at [275, 190] on div at bounding box center [240, 187] width 109 height 22
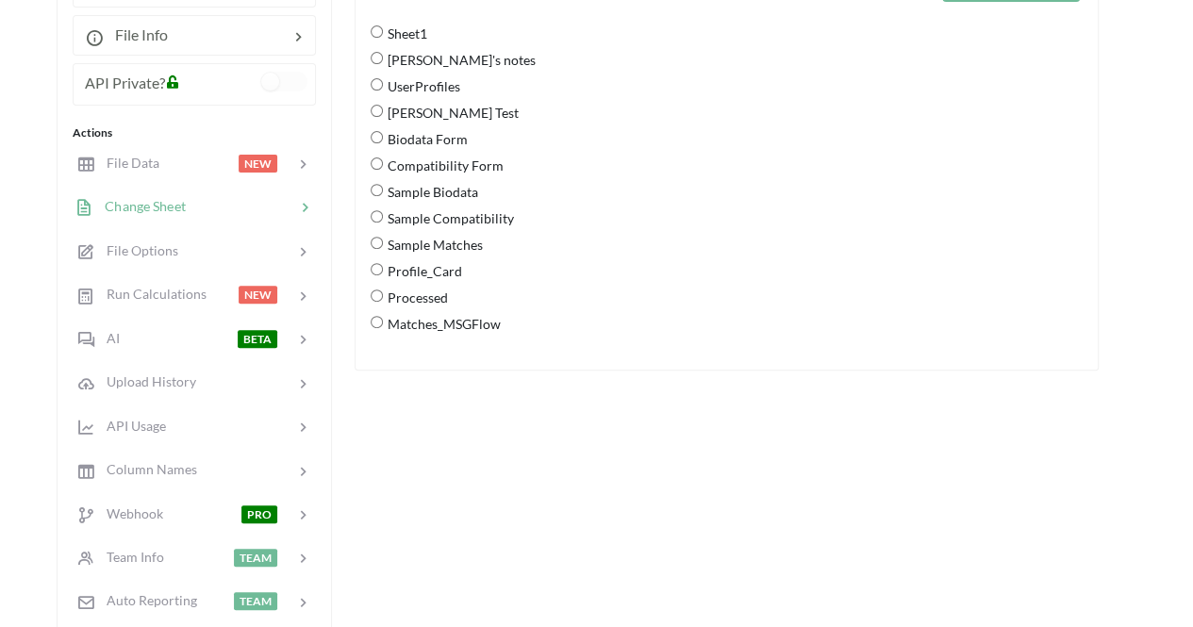
scroll to position [274, 0]
click at [379, 218] on Compatibility "Sample Compatibility" at bounding box center [377, 217] width 12 height 12
radio Compatibility "true"
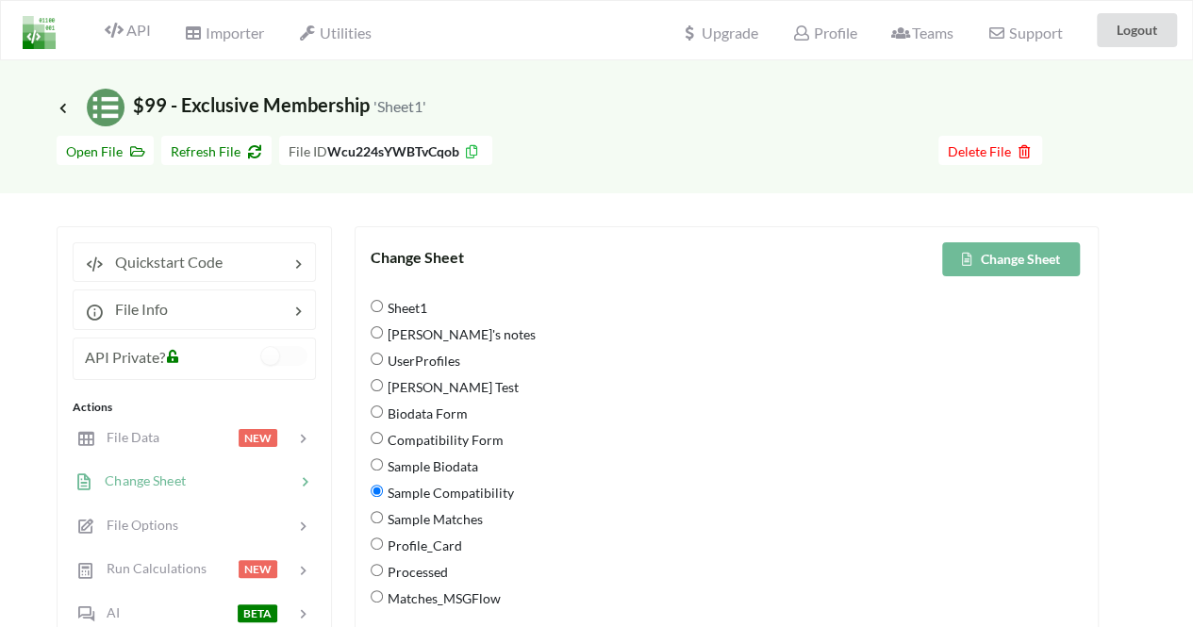
click at [1059, 267] on button "Change Sheet" at bounding box center [1012, 259] width 138 height 34
click at [60, 105] on icon at bounding box center [63, 107] width 17 height 15
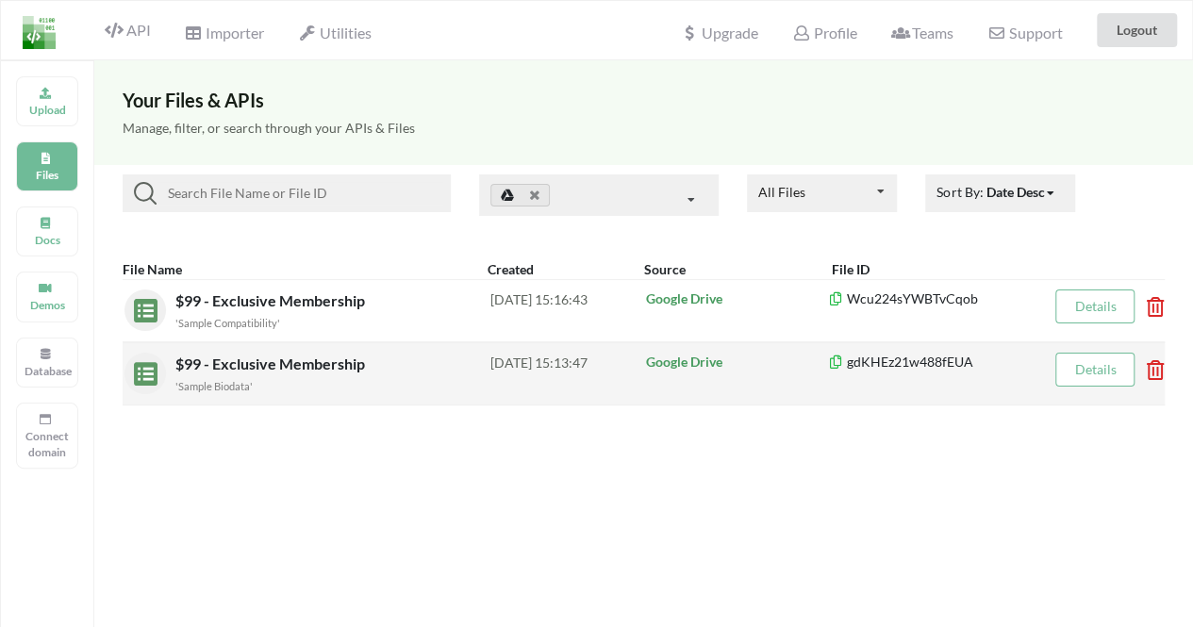
click at [296, 361] on span "$99 - Exclusive Membership" at bounding box center [271, 364] width 193 height 18
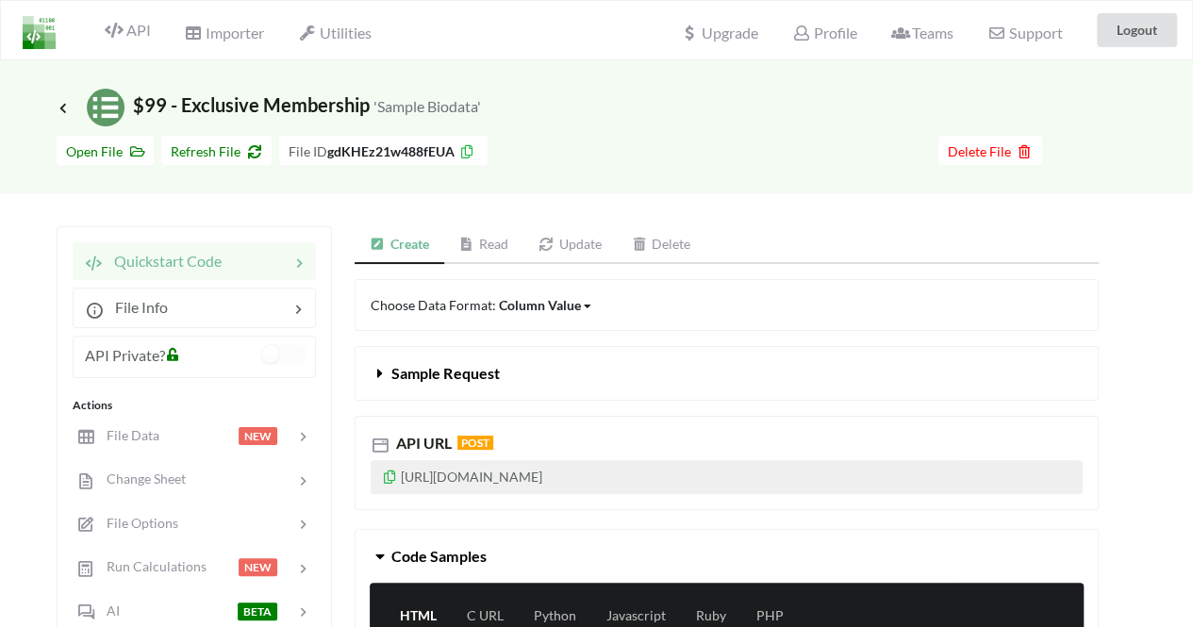
click at [492, 244] on link "Read" at bounding box center [484, 245] width 80 height 38
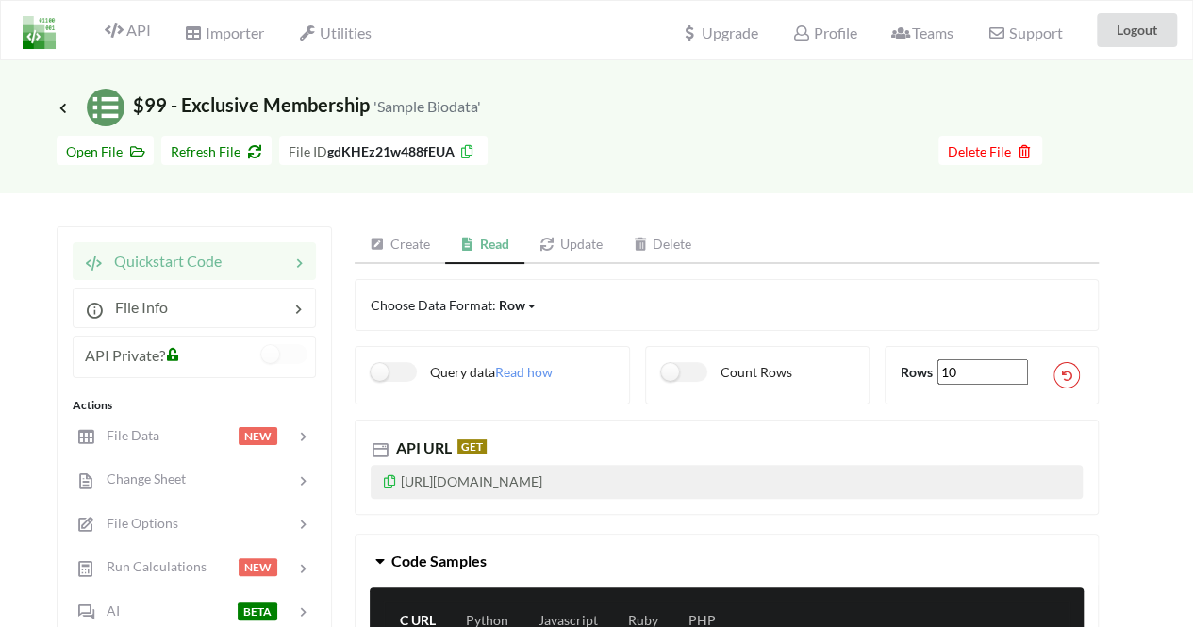
click at [392, 480] on icon at bounding box center [390, 479] width 16 height 13
click at [1122, 168] on div "Go To Files page Download hidden Open File Refresh File File ID gdKHEz21w488fEU…" at bounding box center [596, 159] width 1193 height 67
click at [58, 101] on icon at bounding box center [63, 107] width 17 height 15
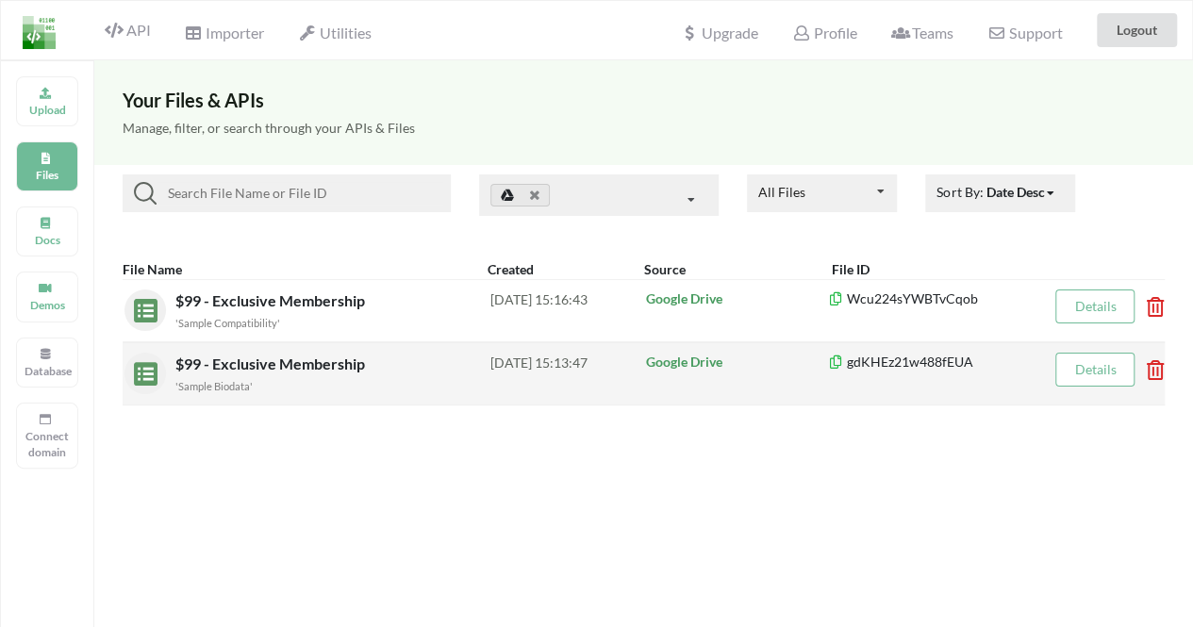
click at [222, 386] on small "'Sample Biodata'" at bounding box center [213, 386] width 77 height 12
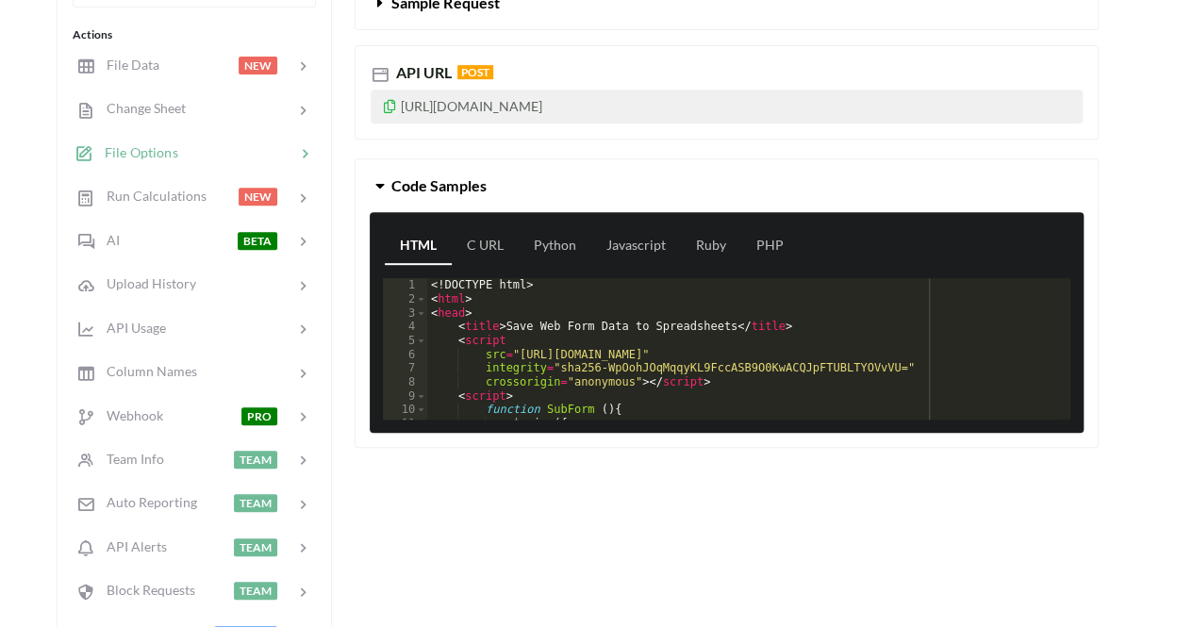
scroll to position [299, 0]
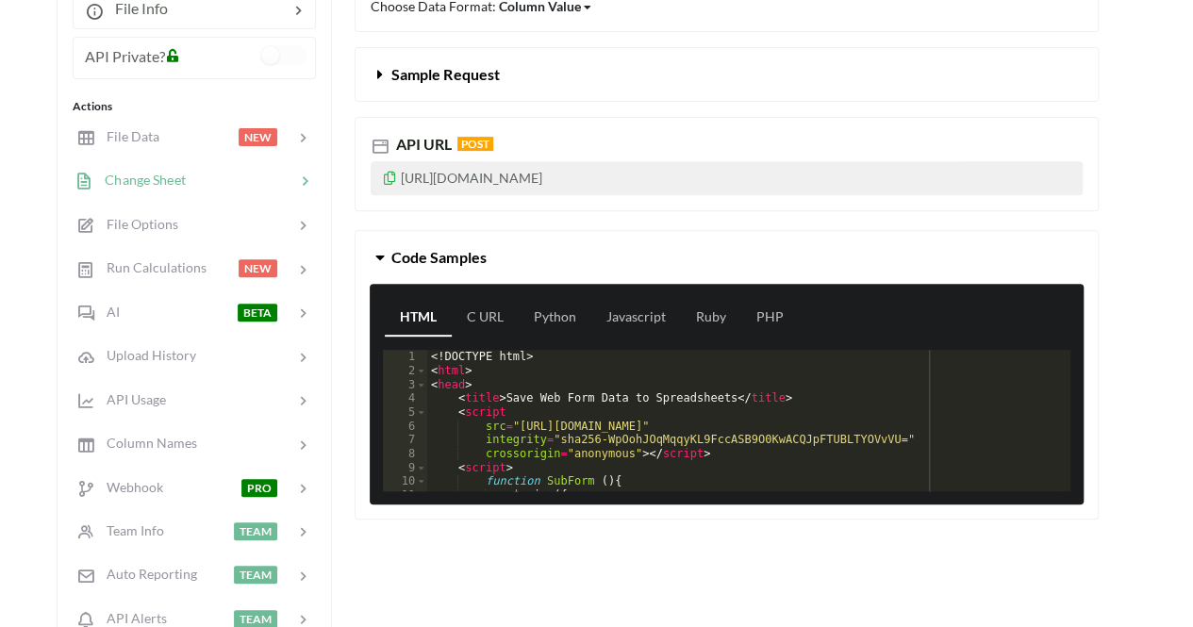
click at [259, 173] on div at bounding box center [240, 181] width 109 height 22
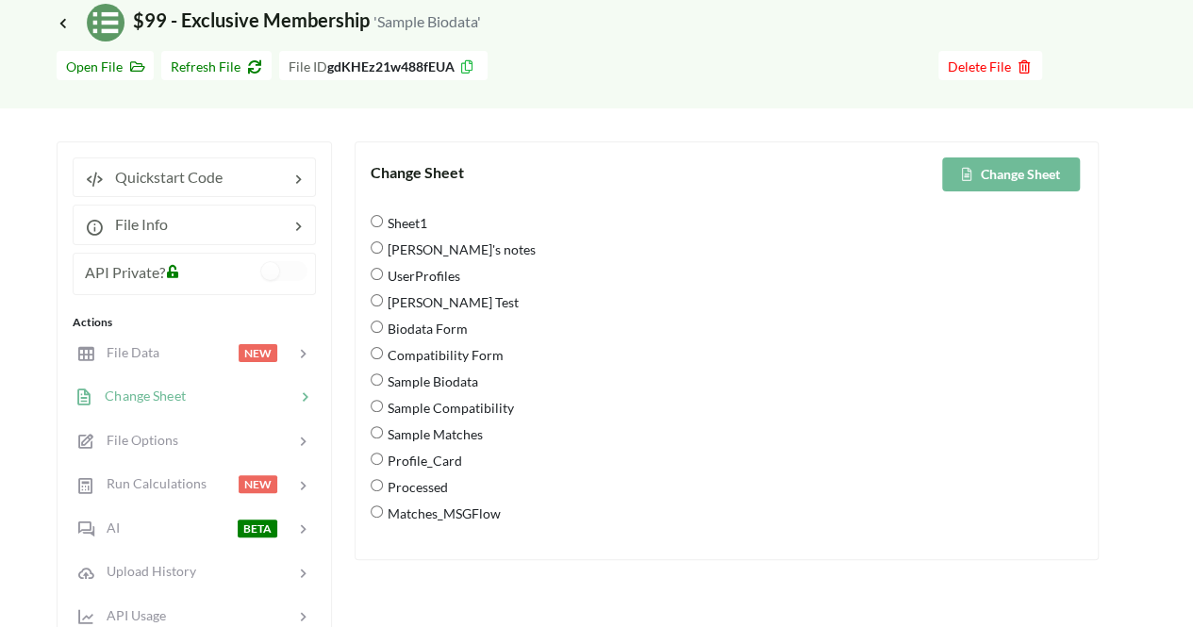
scroll to position [58, 0]
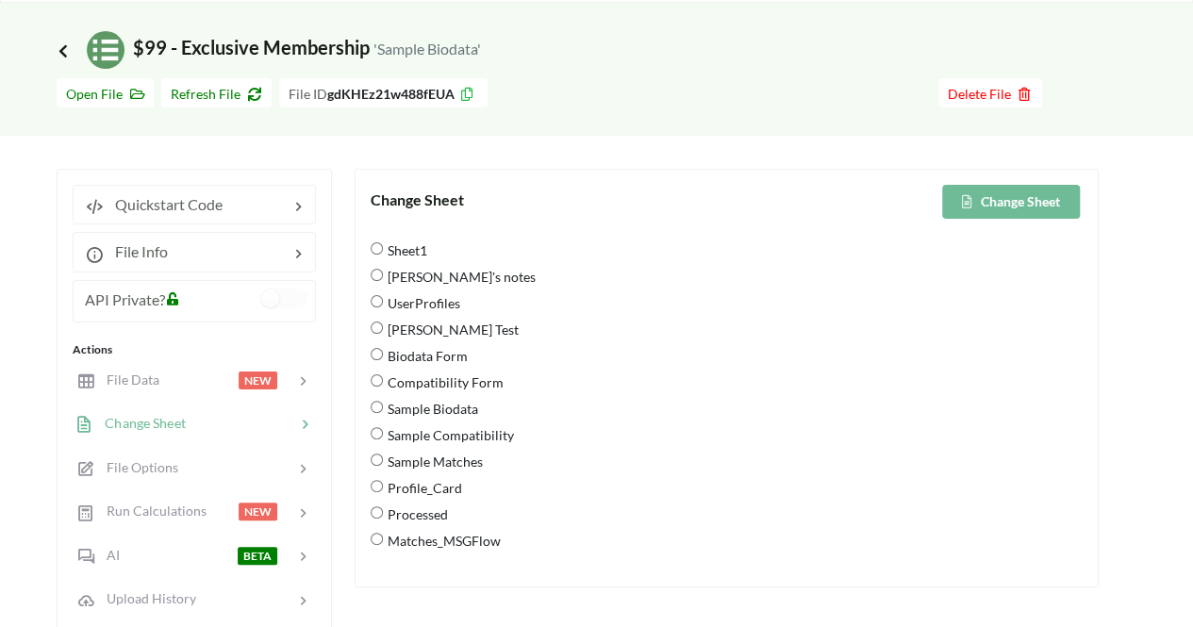
click at [60, 54] on icon at bounding box center [63, 49] width 17 height 15
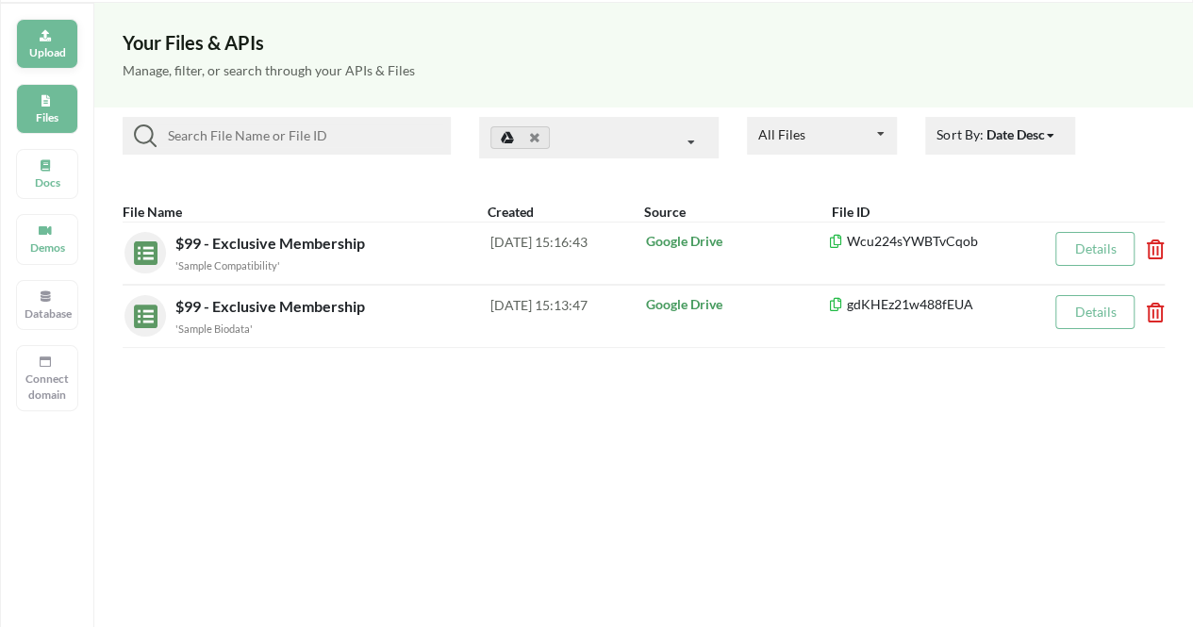
click at [49, 50] on p "Upload" at bounding box center [47, 52] width 45 height 16
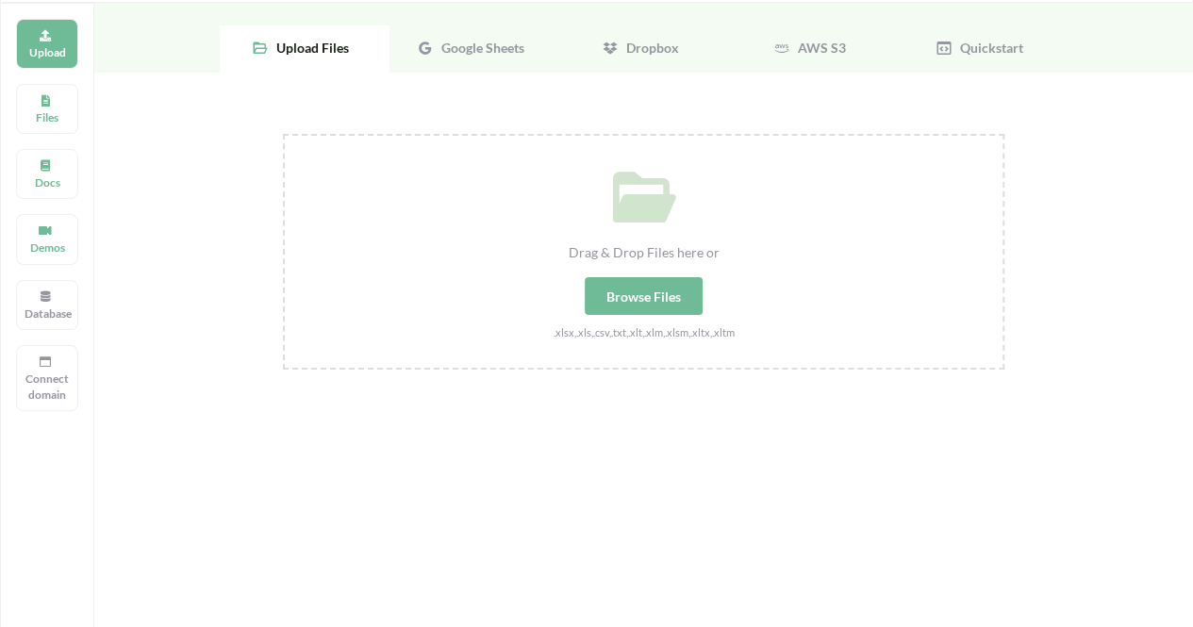
click at [481, 58] on div "Google Sheets" at bounding box center [475, 48] width 170 height 47
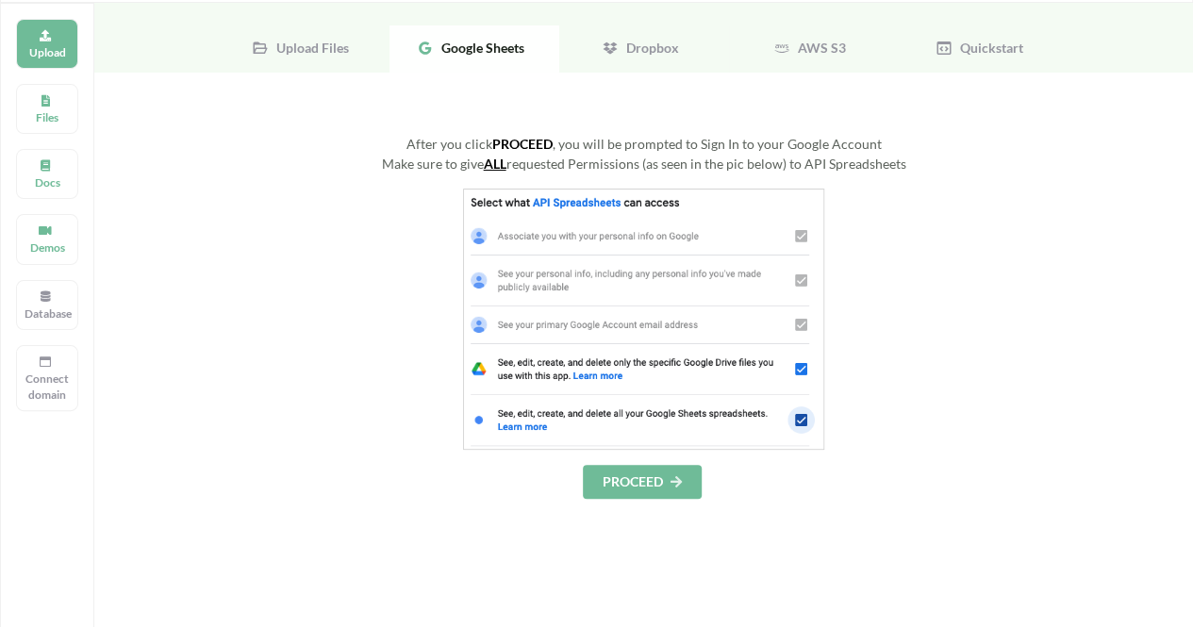
click at [646, 475] on button "PROCEED" at bounding box center [642, 482] width 119 height 34
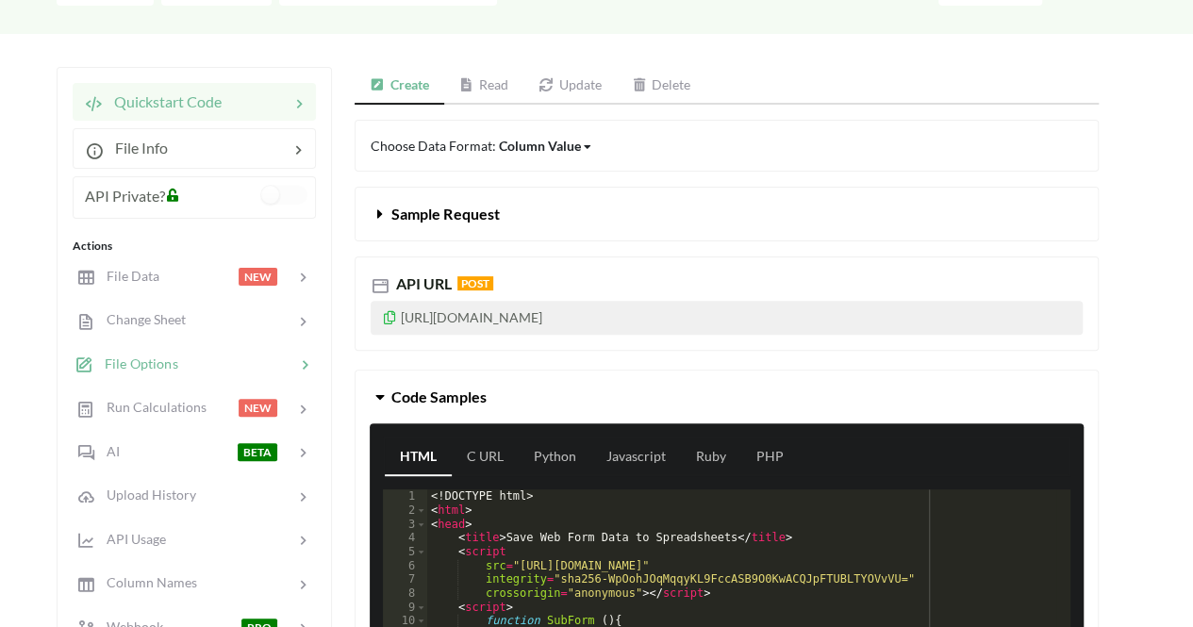
scroll to position [161, 0]
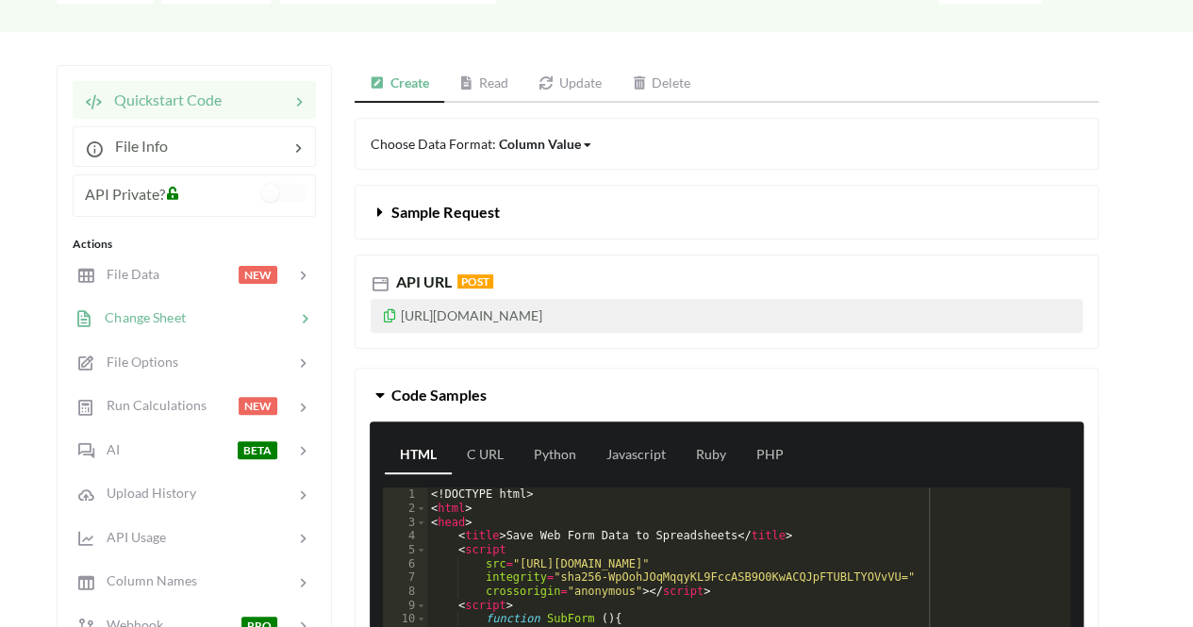
click at [196, 308] on div at bounding box center [240, 319] width 109 height 22
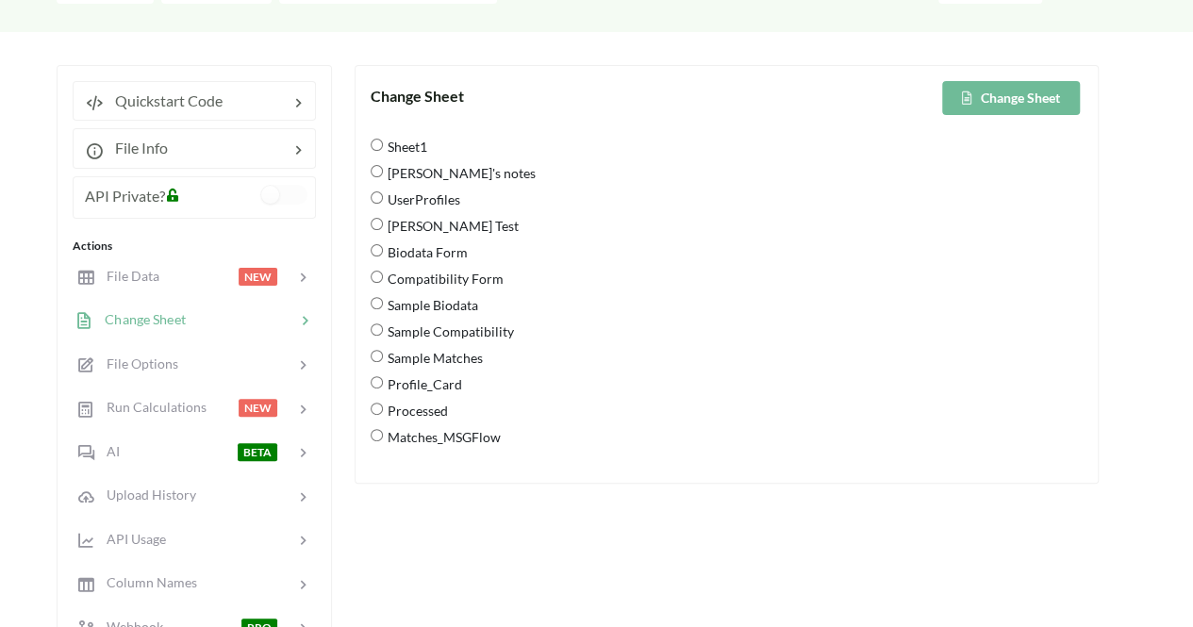
click at [379, 358] on Matches "Sample Matches" at bounding box center [377, 356] width 12 height 12
radio Matches "true"
click at [1015, 90] on button "Change Sheet" at bounding box center [1012, 98] width 138 height 34
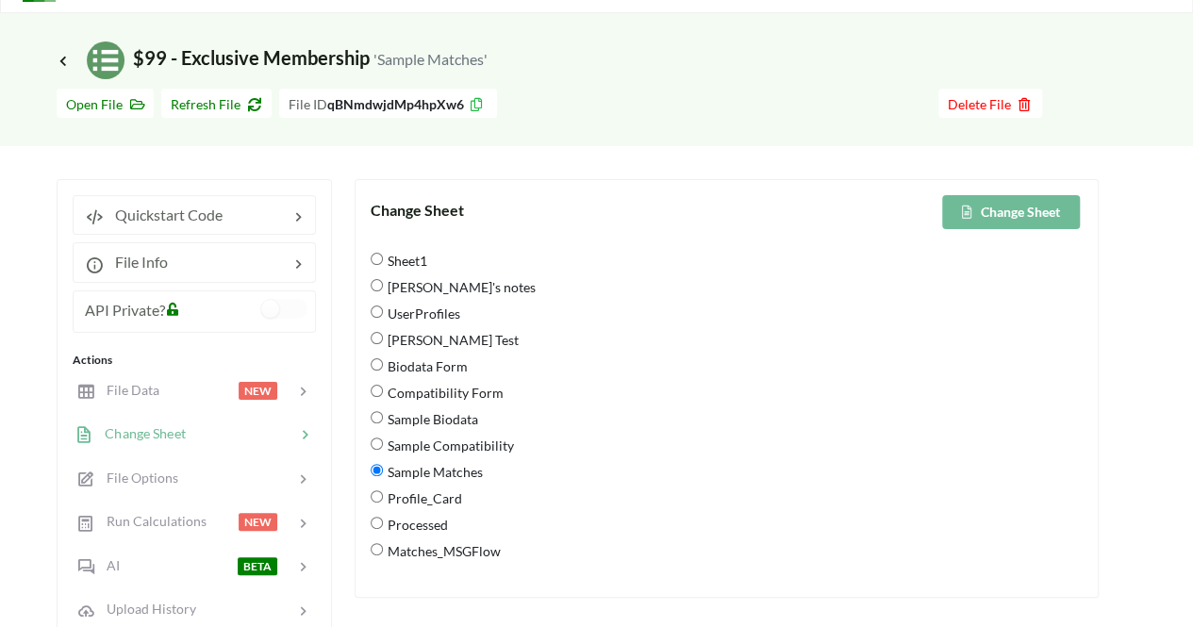
scroll to position [38, 0]
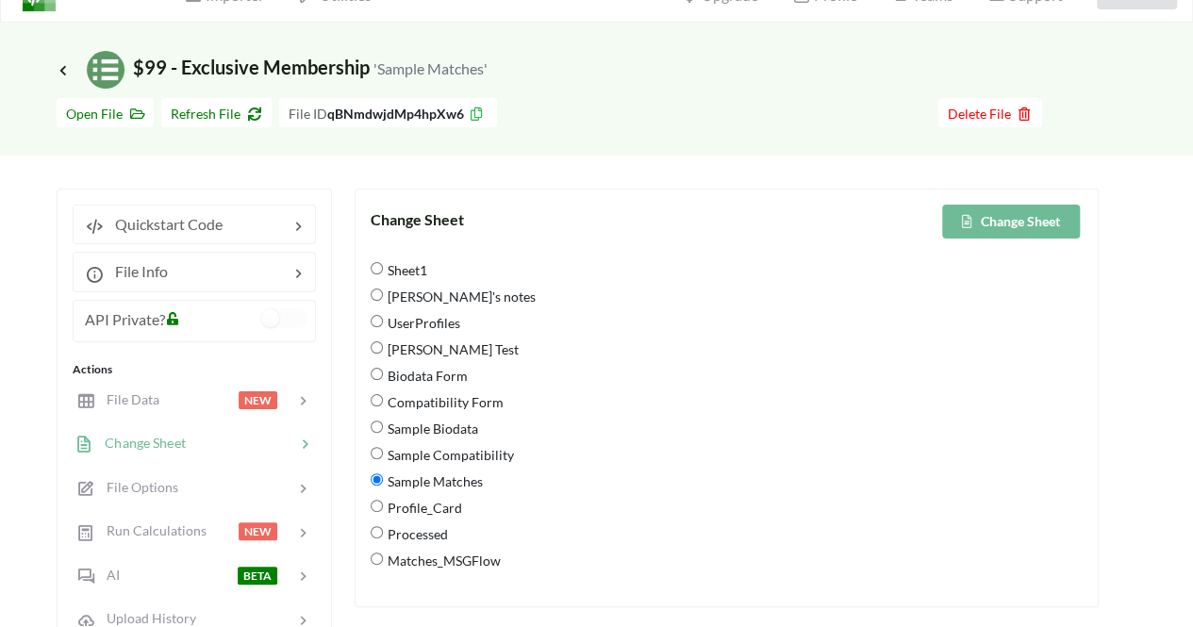
click at [977, 231] on button "Change Sheet" at bounding box center [1012, 222] width 138 height 34
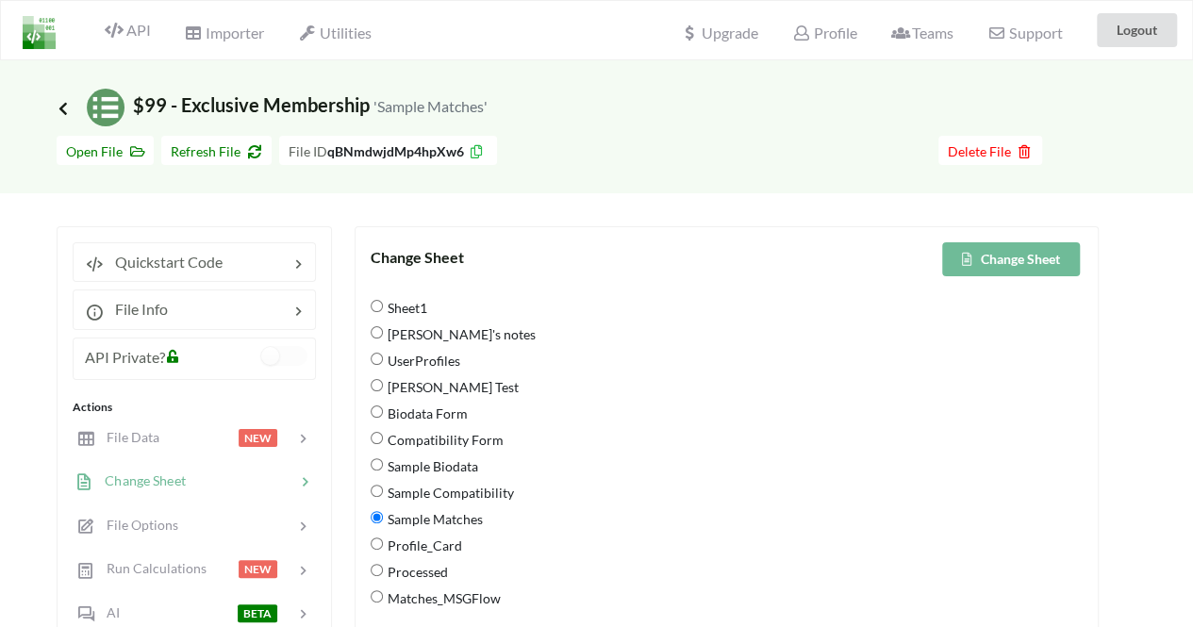
click at [60, 105] on icon at bounding box center [63, 107] width 17 height 15
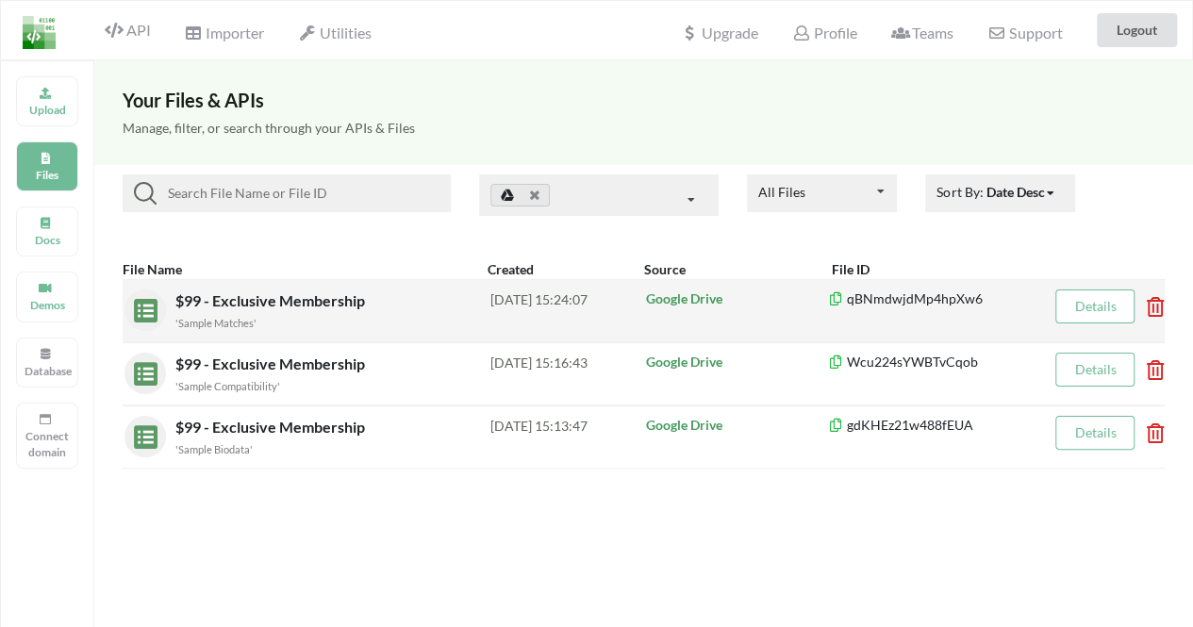
click at [294, 312] on div "'Sample Matches'" at bounding box center [332, 322] width 315 height 20
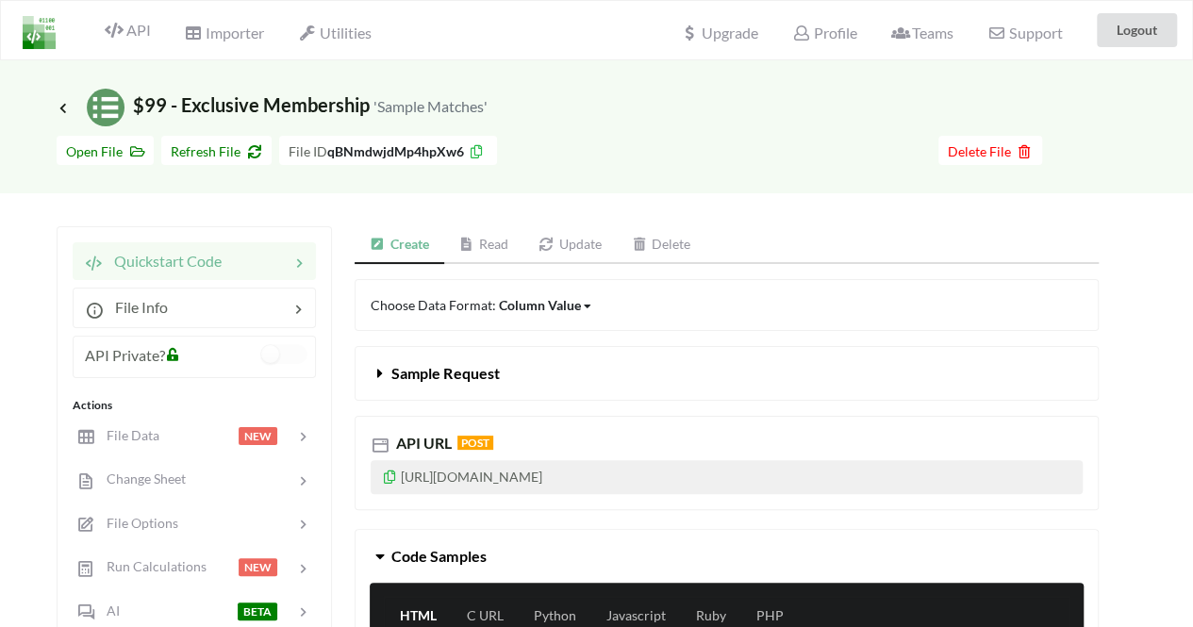
click at [560, 237] on link "Update" at bounding box center [570, 245] width 93 height 38
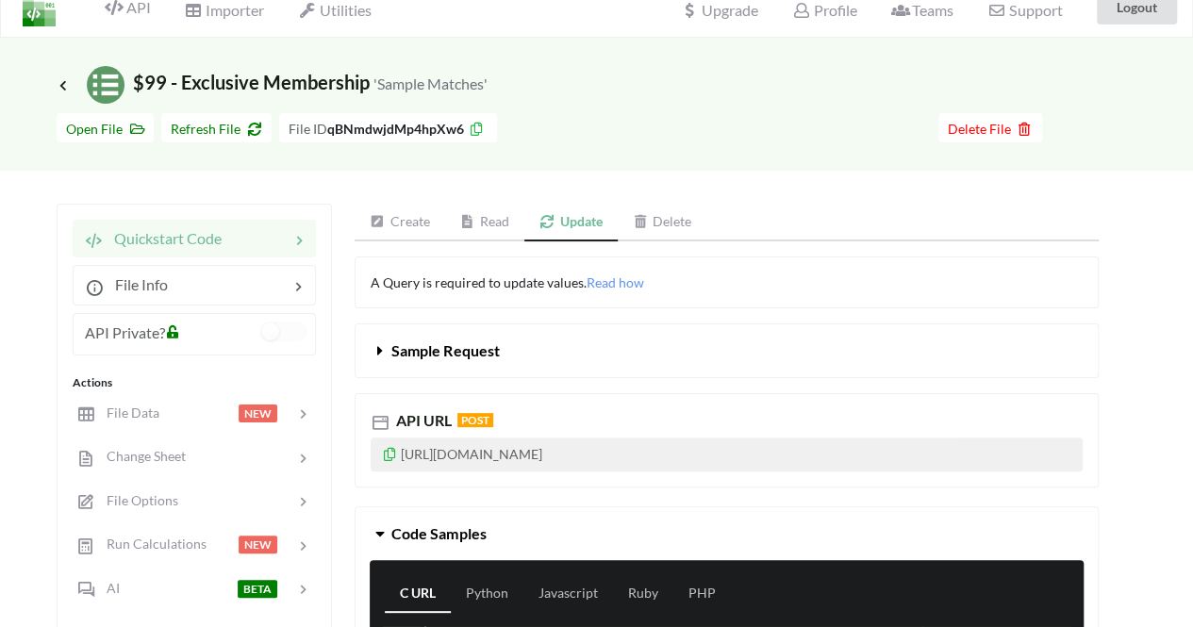
scroll to position [25, 0]
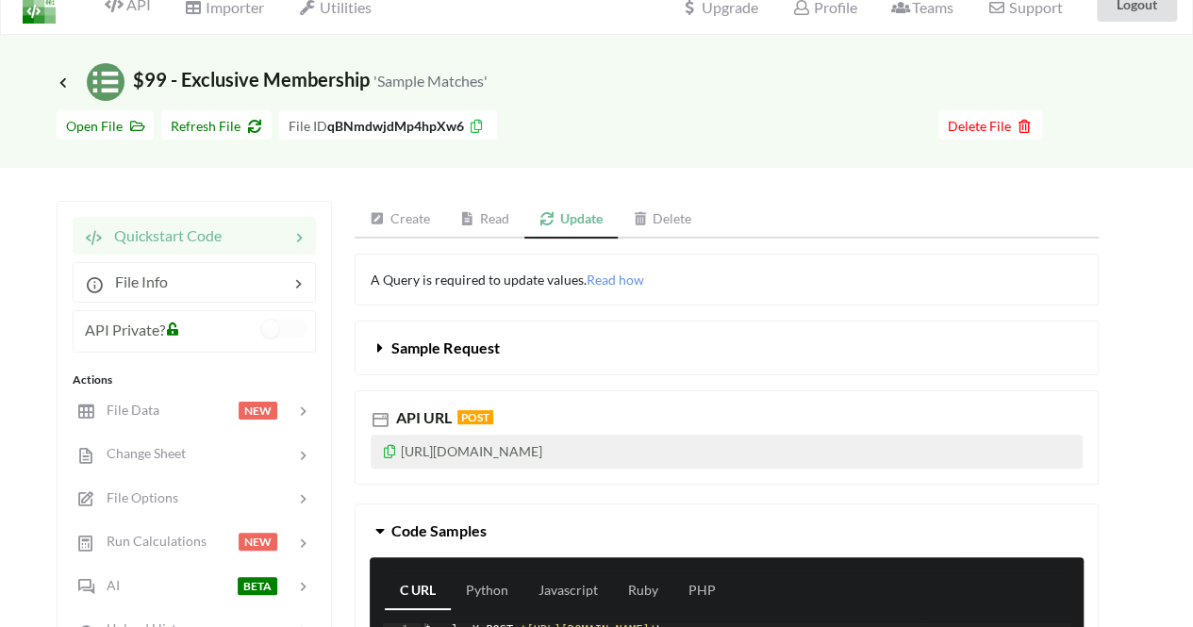
click at [391, 450] on icon at bounding box center [390, 448] width 16 height 13
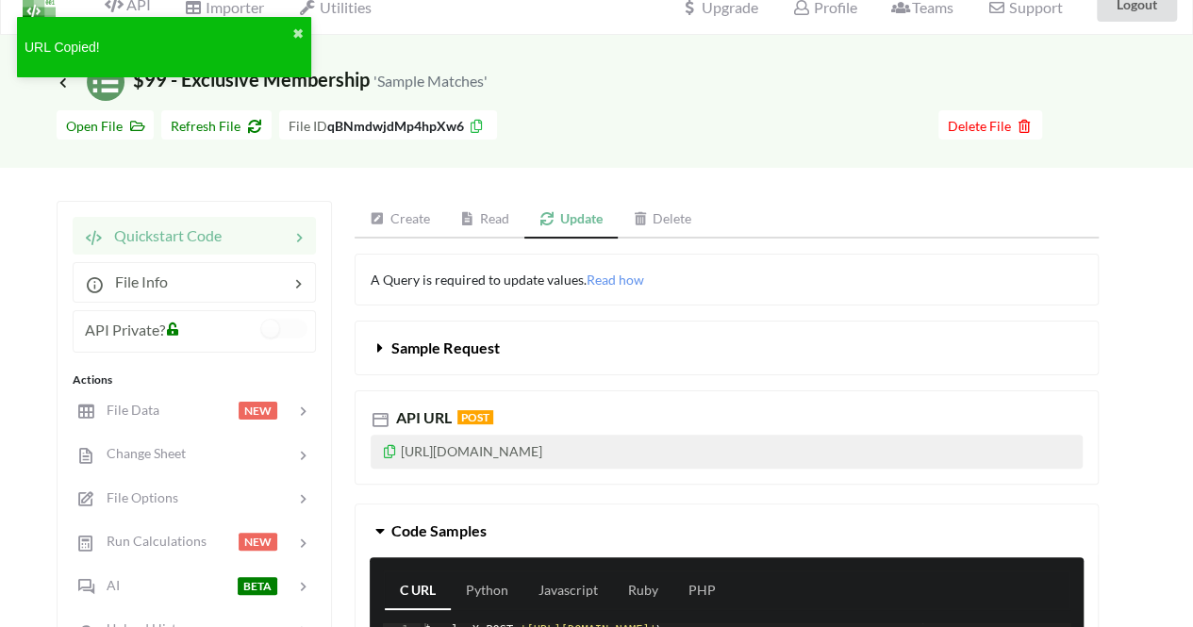
click at [1070, 229] on div "Create Read Update Delete" at bounding box center [727, 220] width 744 height 38
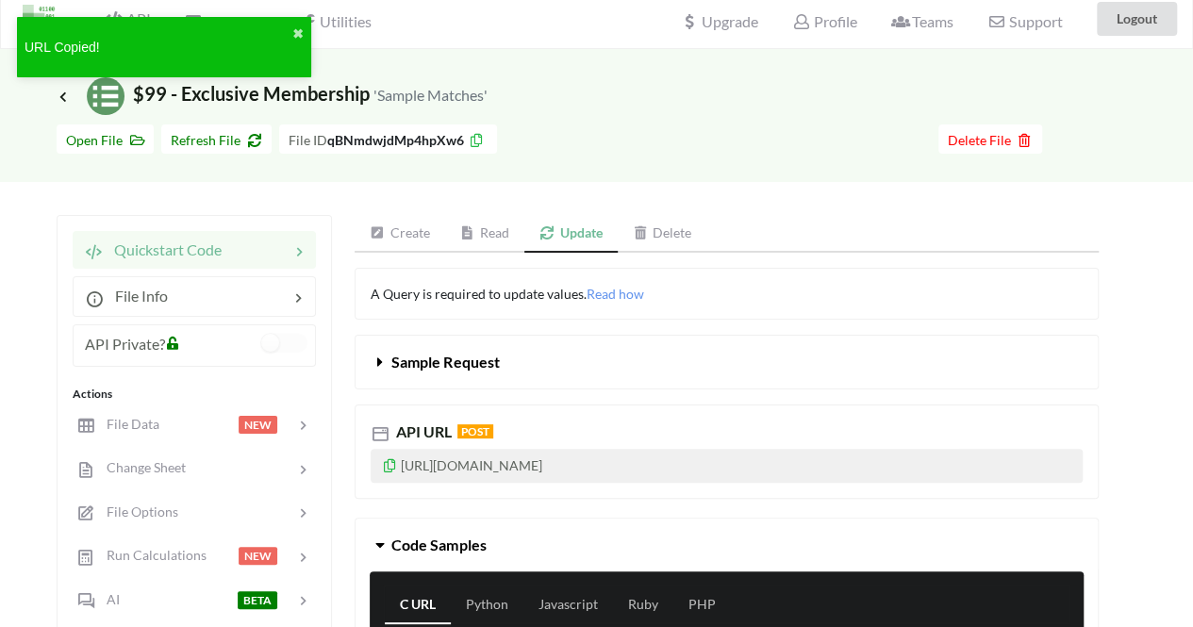
scroll to position [0, 0]
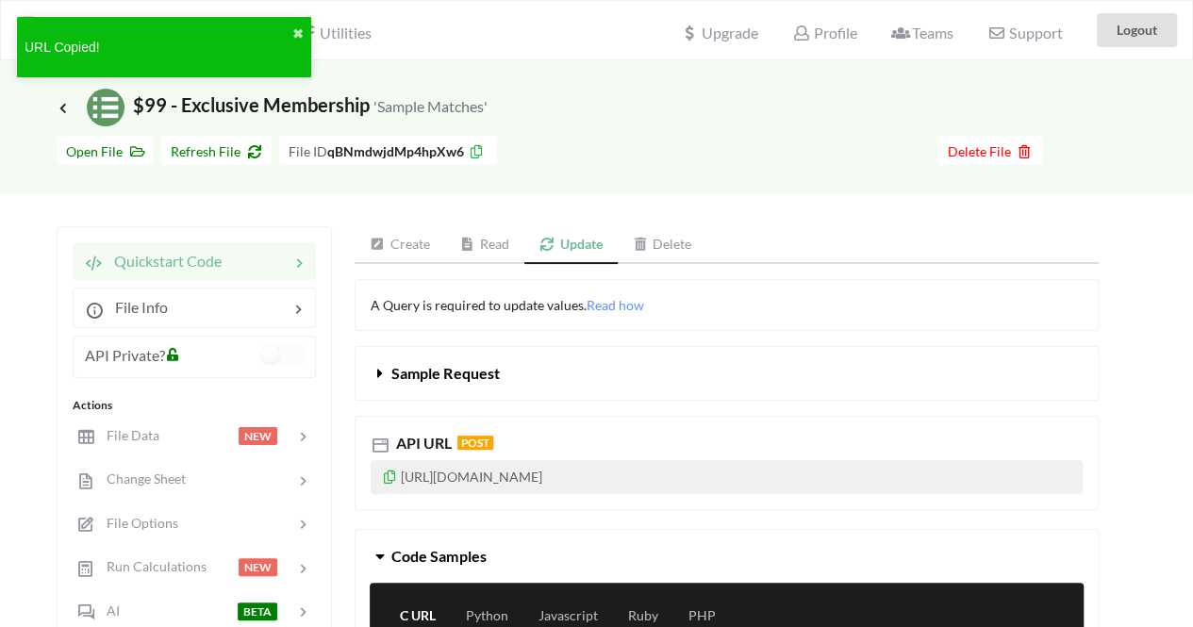
click at [1067, 268] on div "Create Read Update Delete A Query is required to update values. Read how Sample…" at bounding box center [727, 532] width 744 height 612
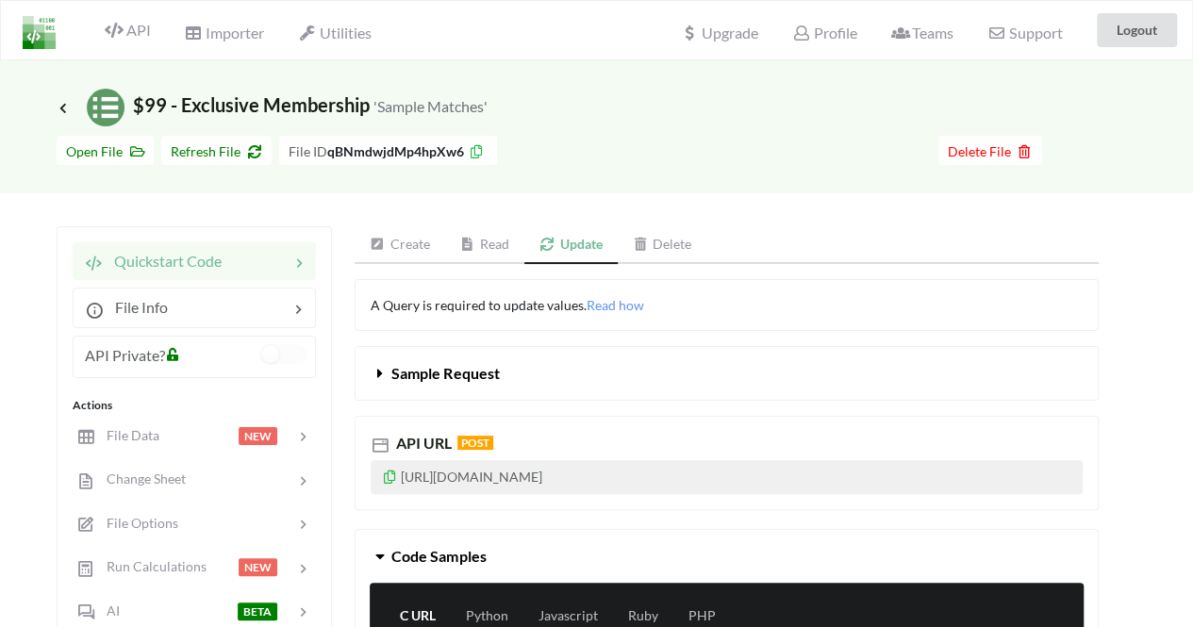
click at [58, 99] on span "Icon Link $99 - Exclusive Membership 'Sample Matches'" at bounding box center [272, 104] width 431 height 23
click at [60, 108] on icon at bounding box center [63, 107] width 17 height 15
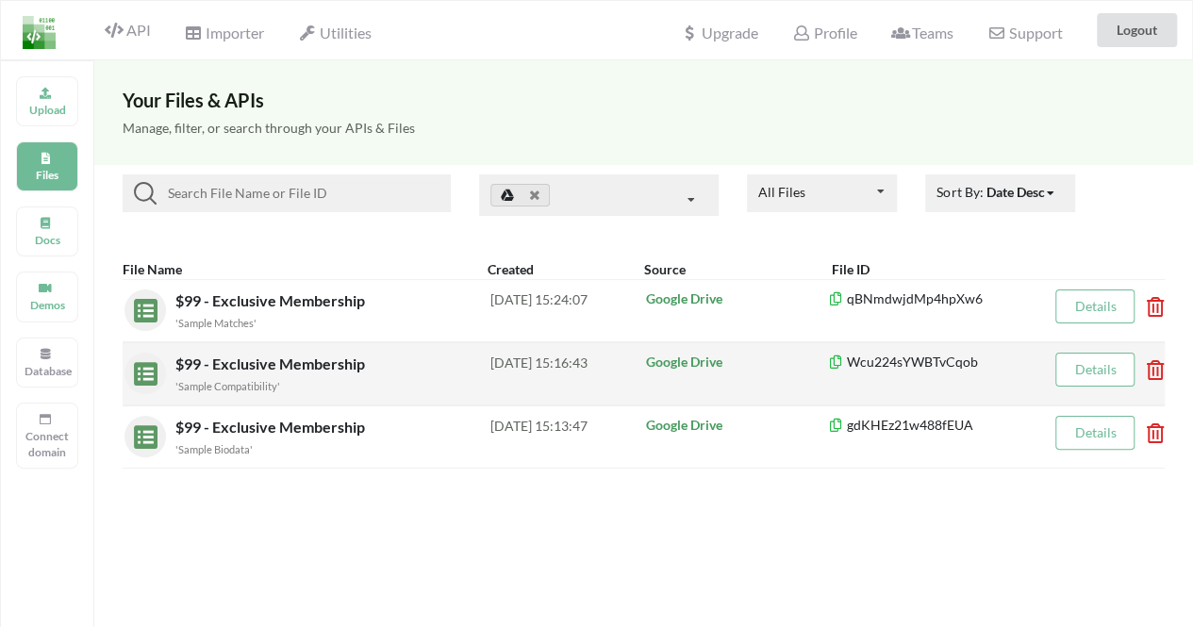
click at [262, 372] on div "$99 - Exclusive Membership 'Sample Compatibility'" at bounding box center [332, 374] width 315 height 42
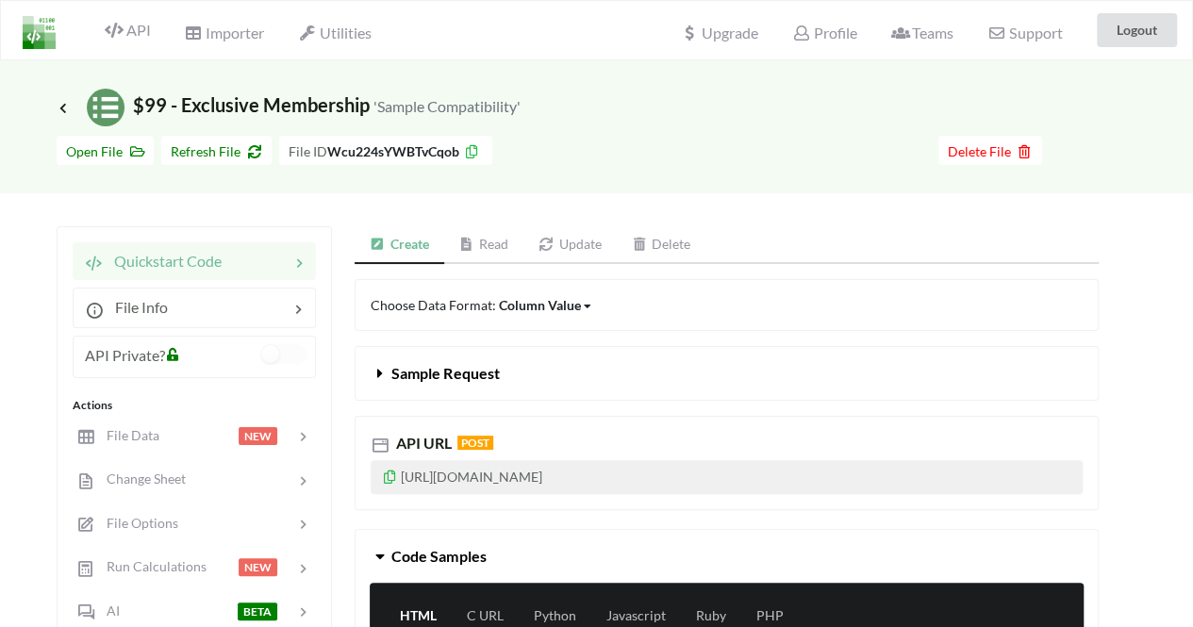
click at [467, 238] on icon at bounding box center [467, 244] width 16 height 13
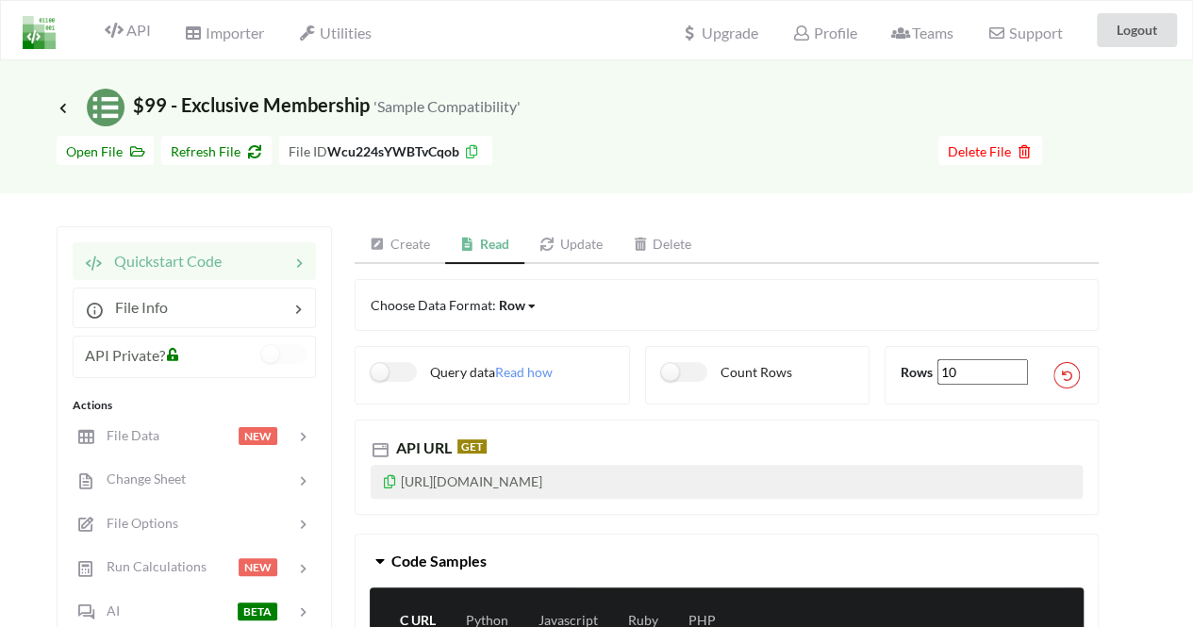
click at [752, 478] on p "https://api.apispreadsheets.com/data/Wcu224sYWBTvCqob/" at bounding box center [727, 482] width 712 height 34
click at [475, 505] on div "API URL GET https://api.apispreadsheets.com/data/Wcu224sYWBTvCqob/" at bounding box center [727, 467] width 744 height 94
click at [383, 475] on icon at bounding box center [390, 479] width 16 height 13
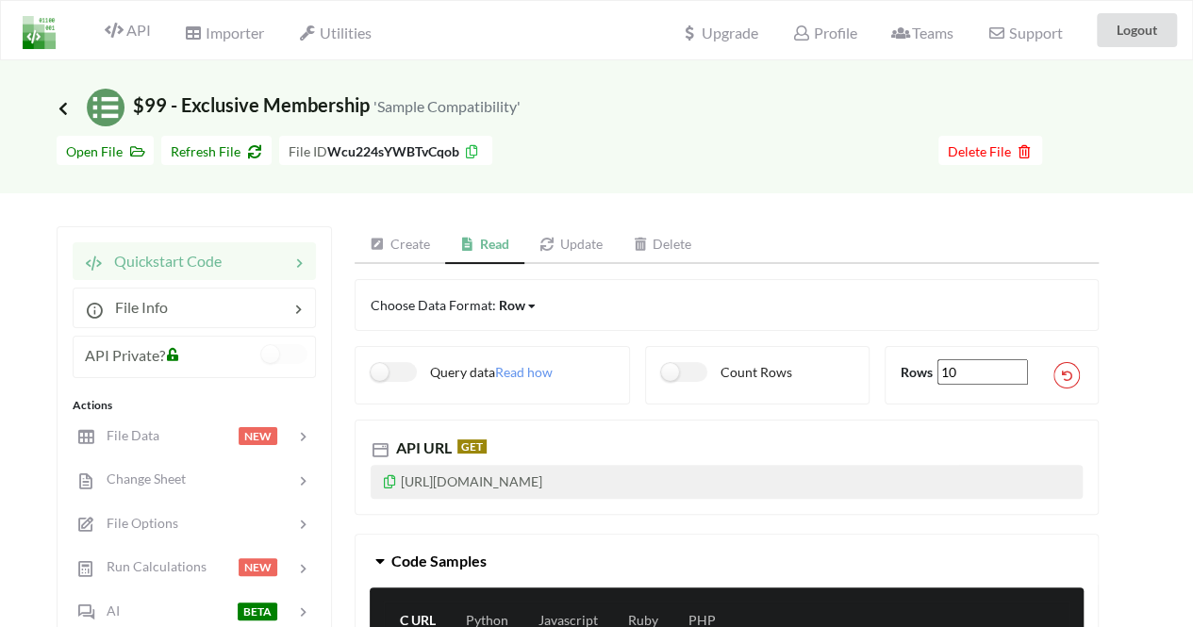
click at [62, 112] on icon at bounding box center [63, 107] width 17 height 15
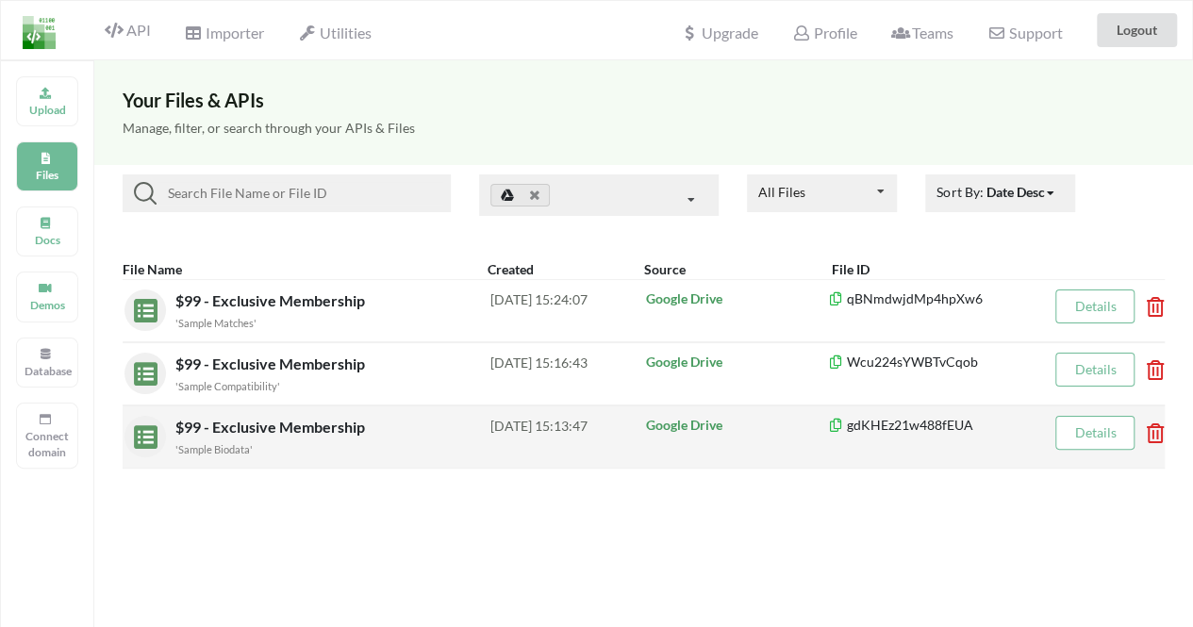
click at [237, 453] on small "'Sample Biodata'" at bounding box center [213, 449] width 77 height 12
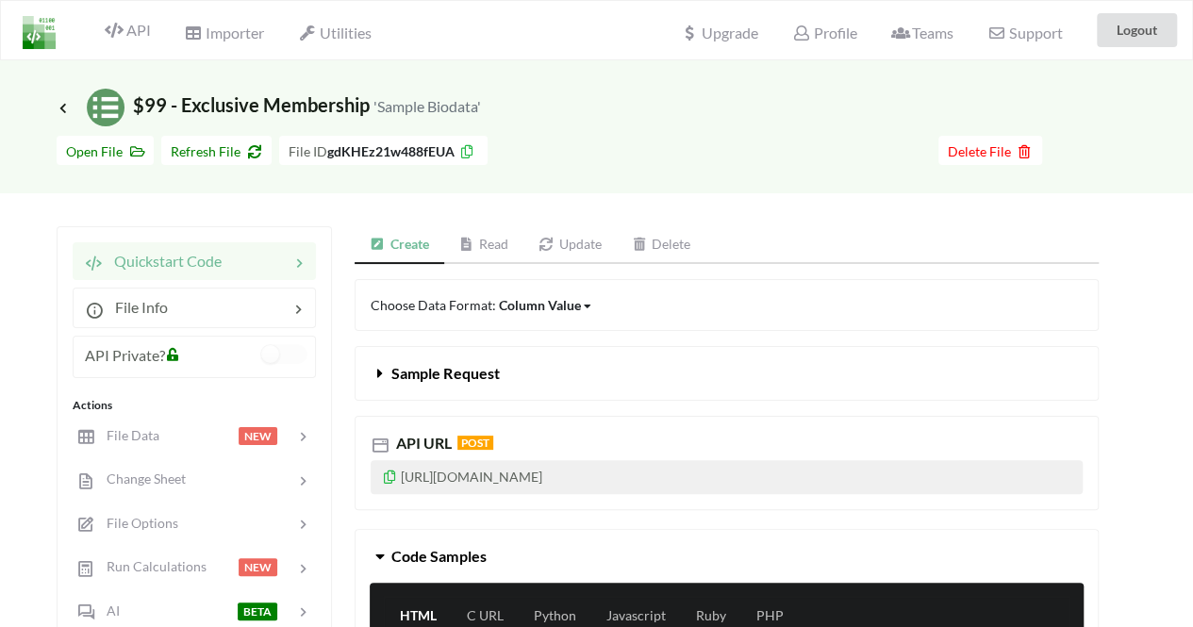
click at [460, 234] on link "Read" at bounding box center [484, 245] width 80 height 38
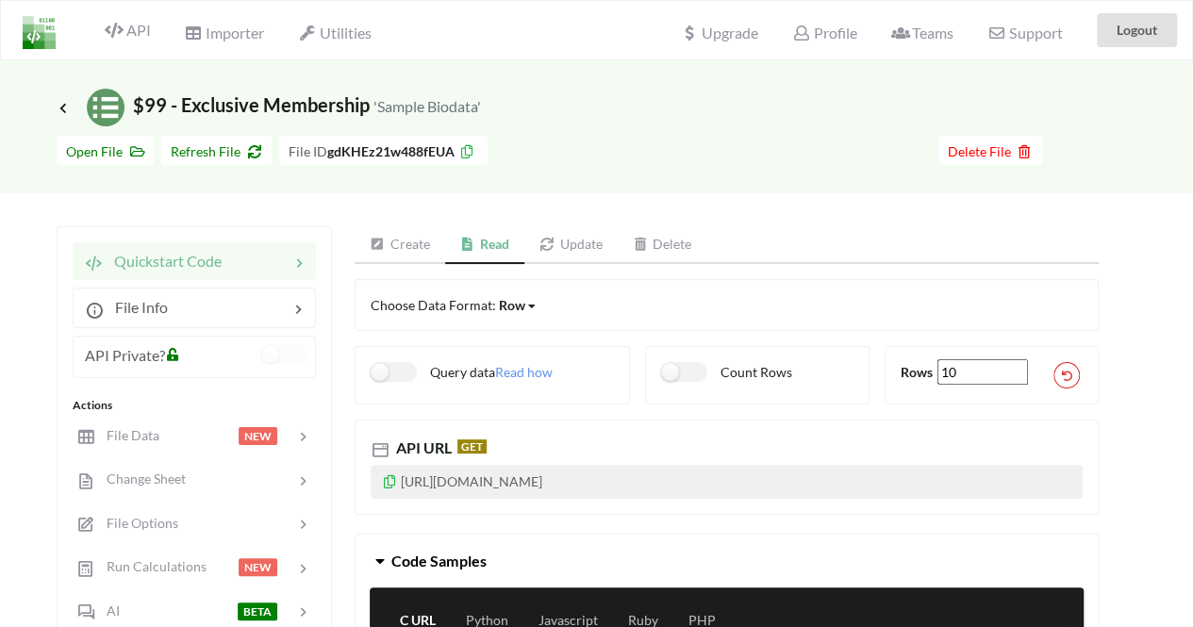
click at [53, 108] on div "Icon Link $99 - Exclusive Membership 'Sample Biodata'" at bounding box center [596, 93] width 1193 height 66
click at [62, 108] on icon at bounding box center [63, 107] width 17 height 15
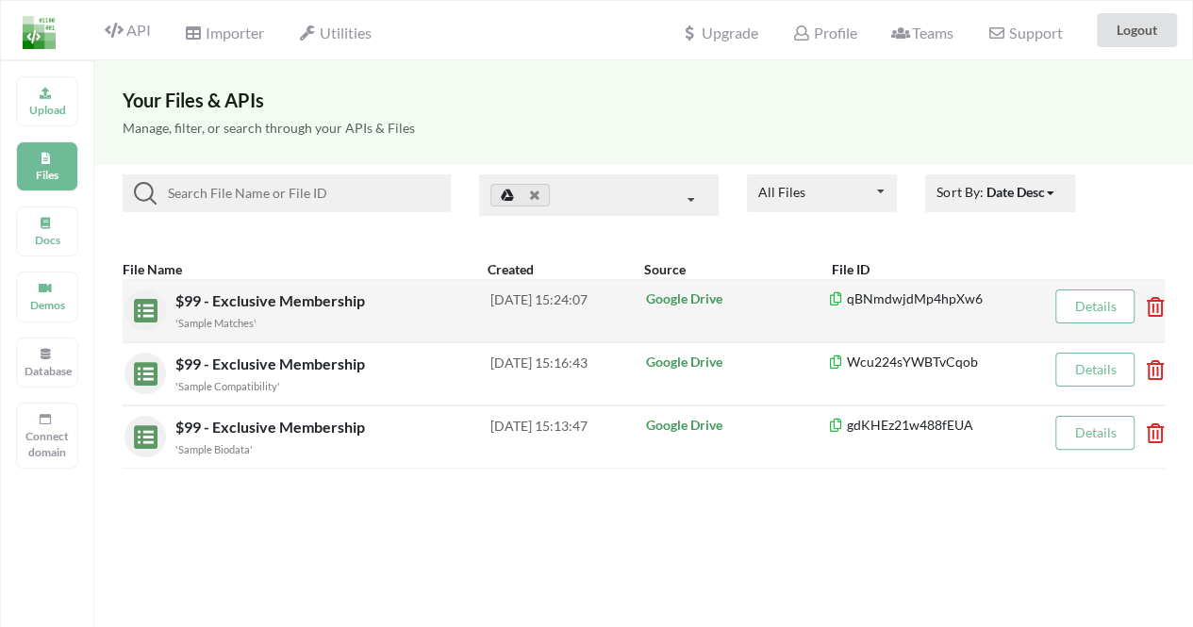
click at [268, 324] on div "'Sample Matches'" at bounding box center [332, 322] width 315 height 20
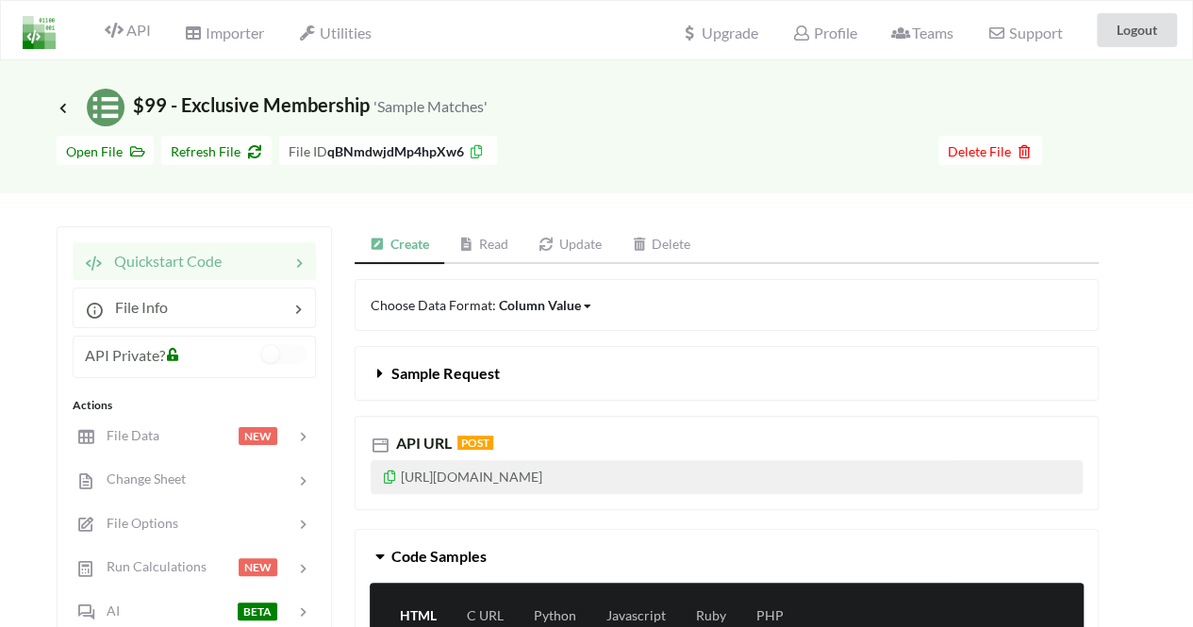
click at [593, 239] on link "Update" at bounding box center [570, 245] width 93 height 38
click at [395, 469] on icon at bounding box center [390, 474] width 16 height 13
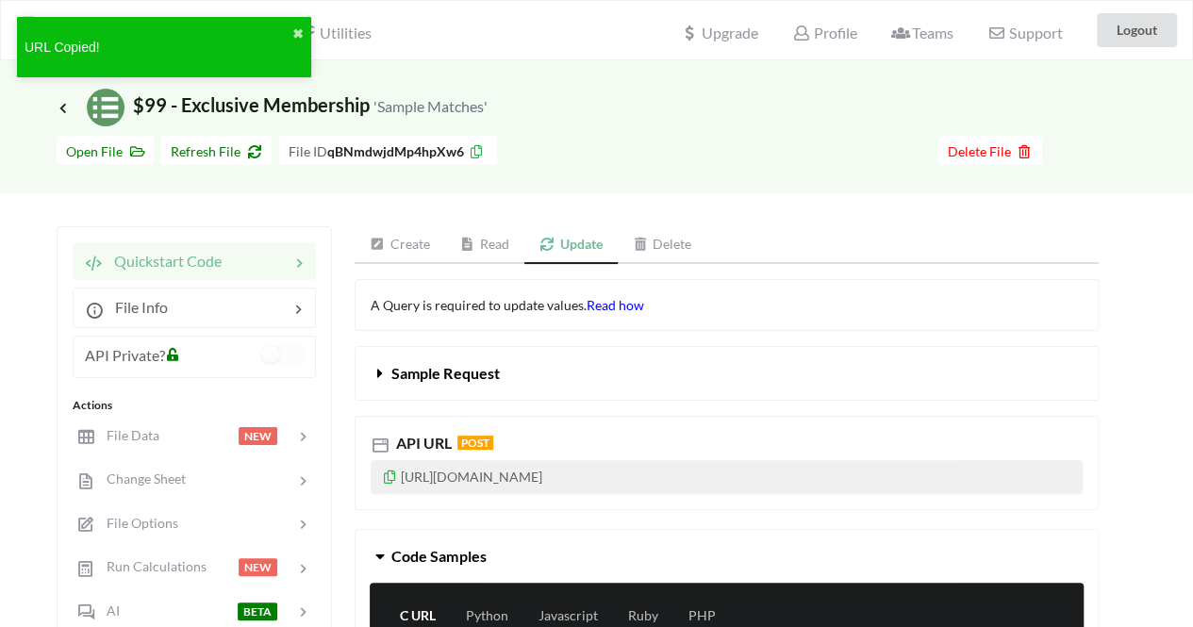
click at [601, 302] on span "Read how" at bounding box center [616, 305] width 58 height 16
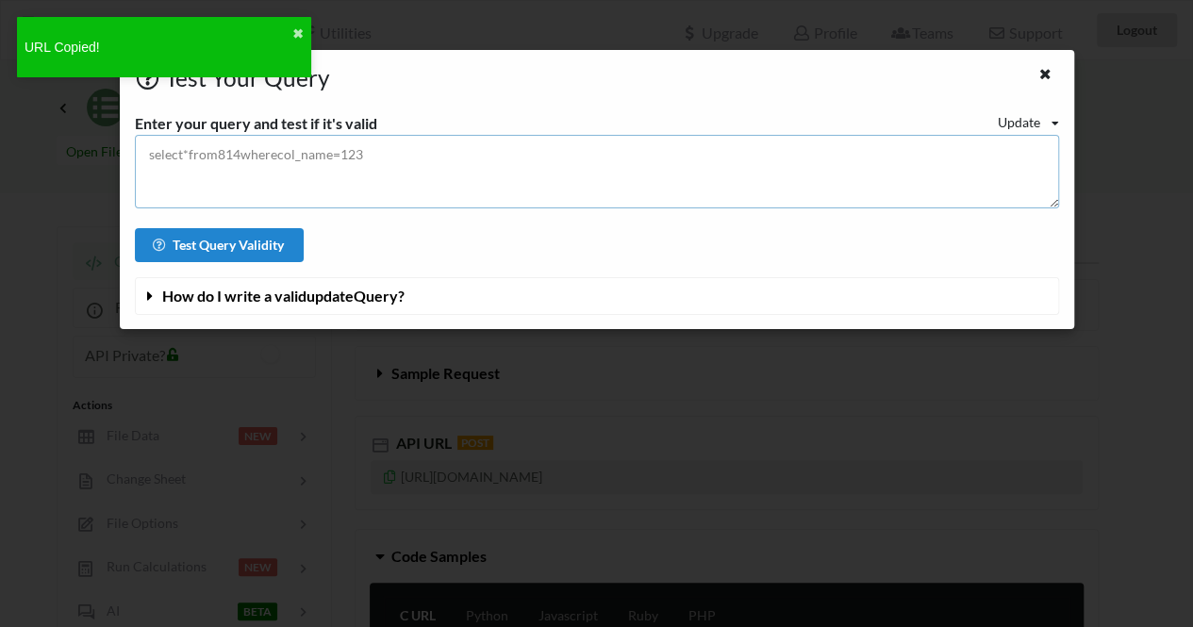
click at [434, 192] on textarea at bounding box center [597, 172] width 925 height 74
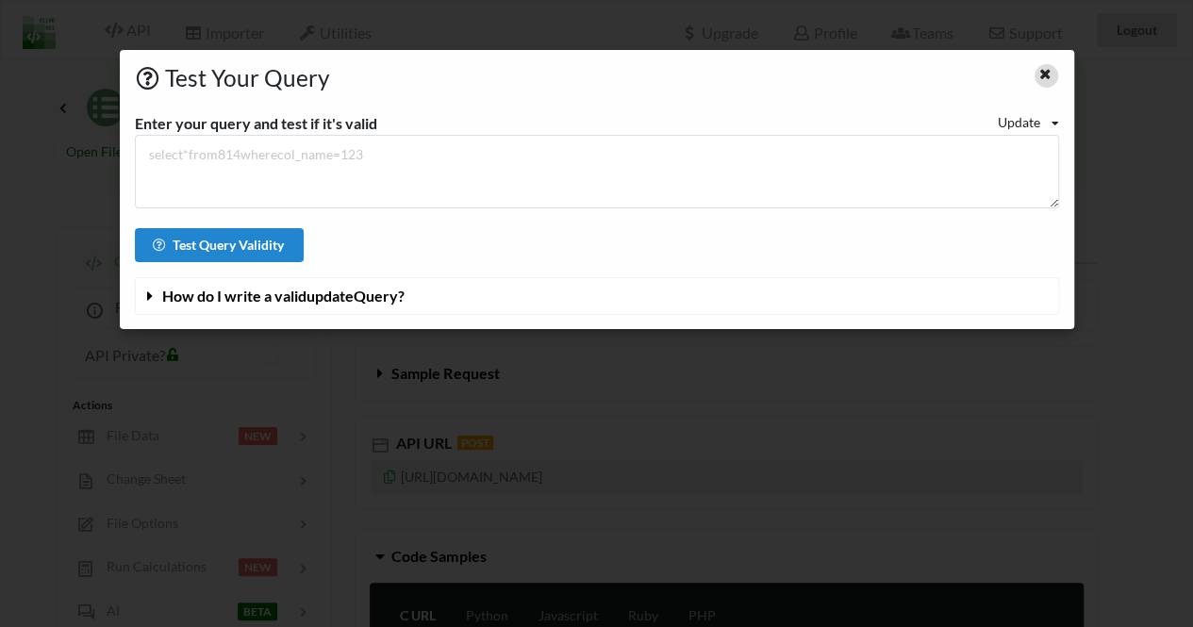
click at [1045, 73] on icon at bounding box center [1046, 71] width 16 height 13
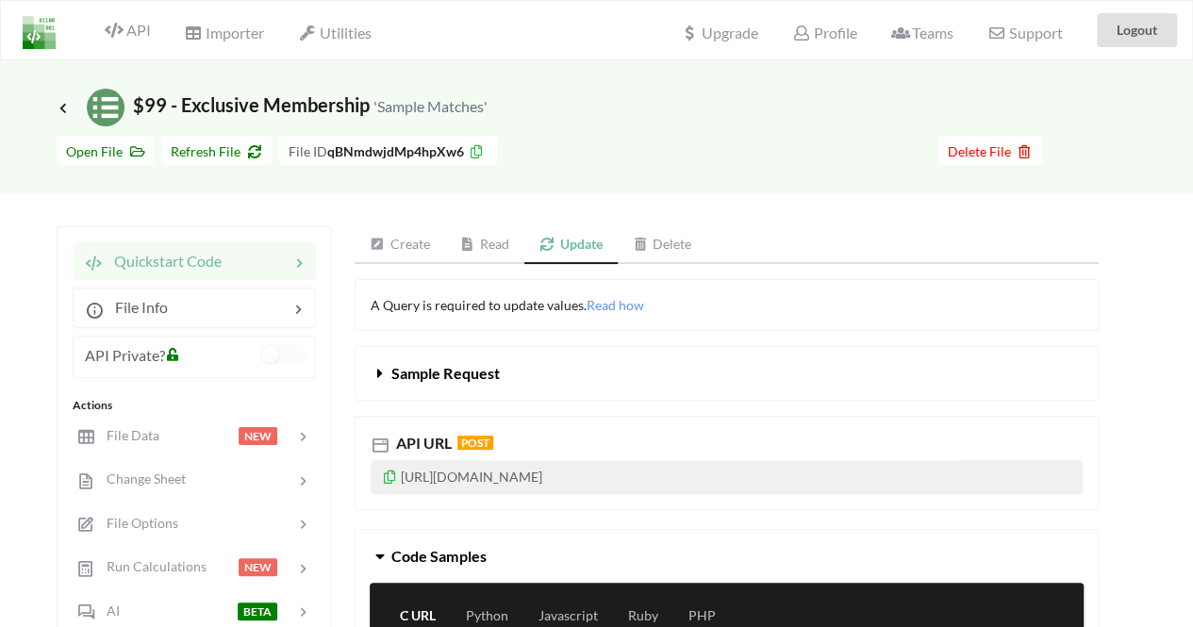
click at [394, 476] on icon at bounding box center [390, 474] width 16 height 13
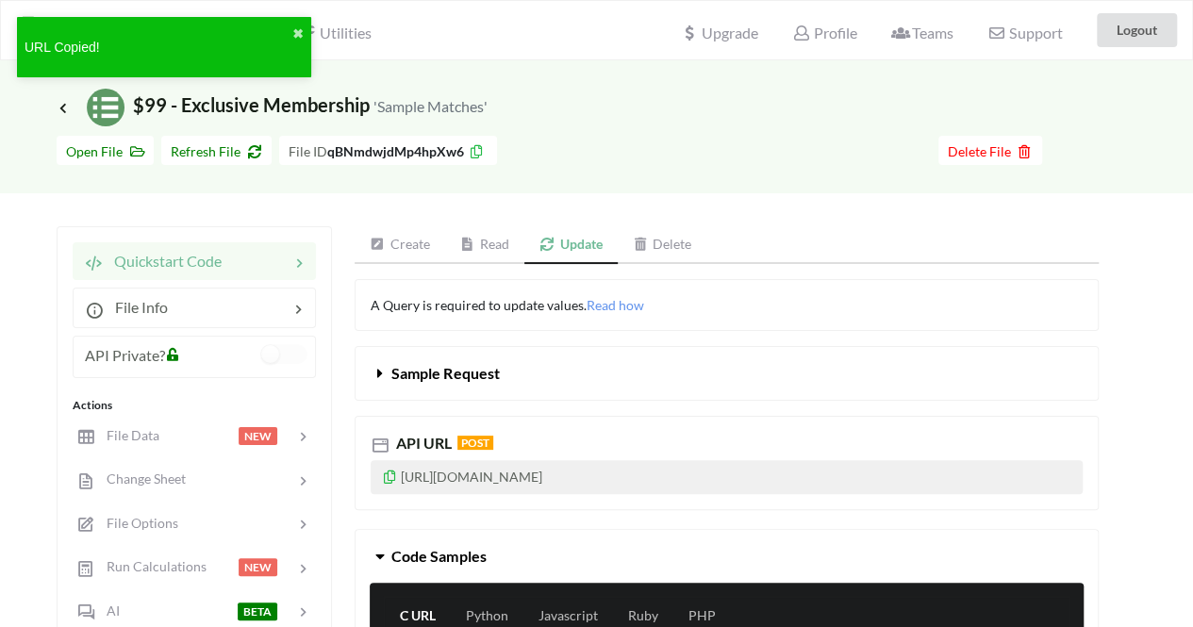
click at [389, 480] on icon at bounding box center [390, 474] width 16 height 13
